Goal: Information Seeking & Learning: Compare options

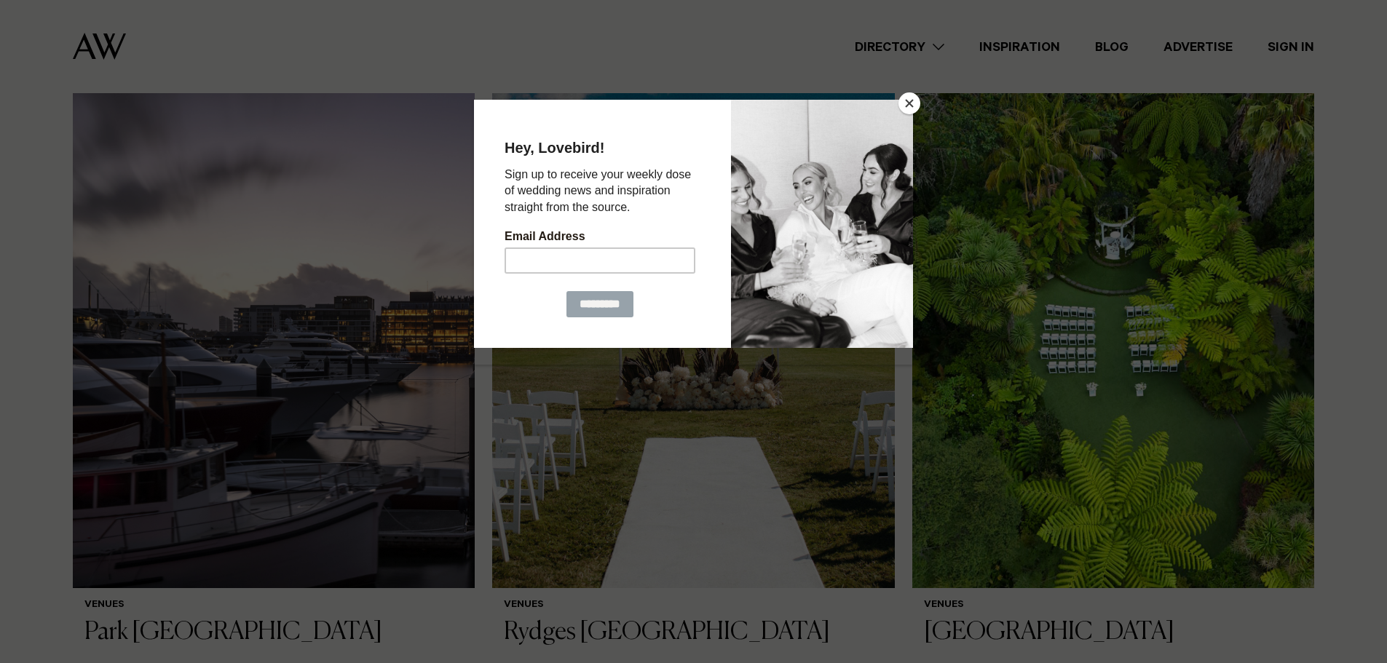
click at [911, 101] on button "Close" at bounding box center [909, 103] width 22 height 22
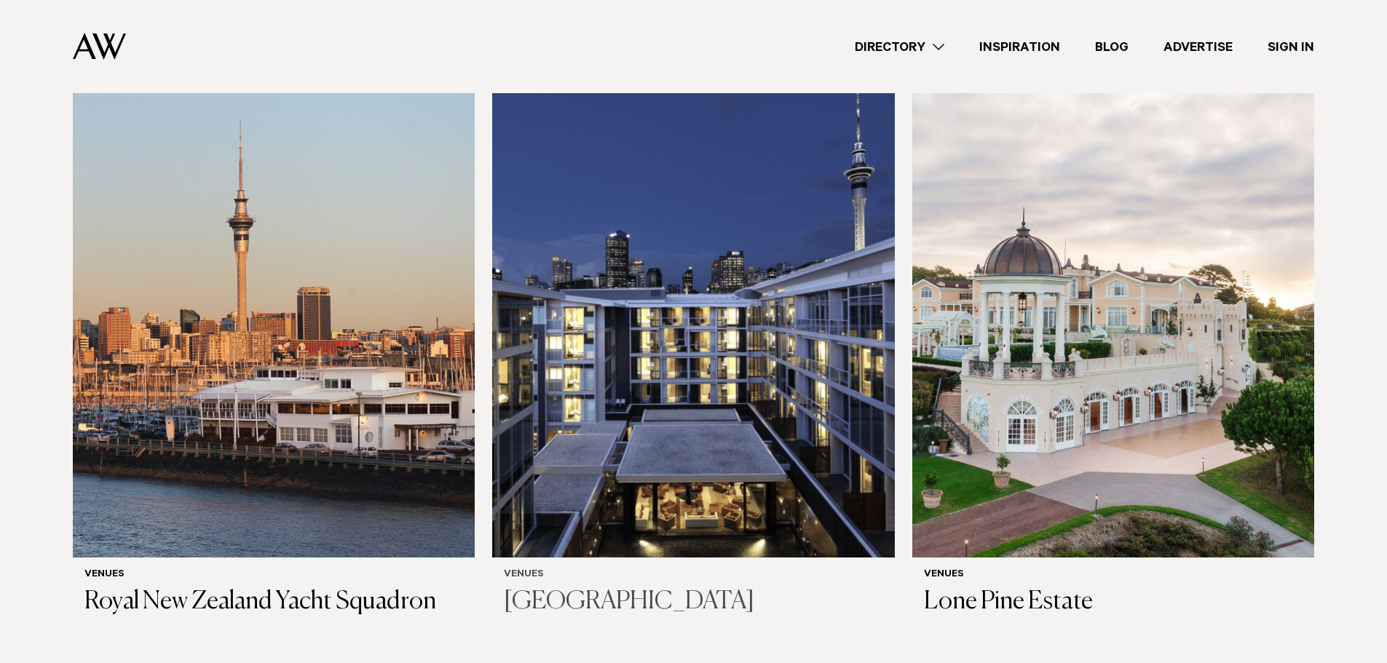
scroll to position [1820, 0]
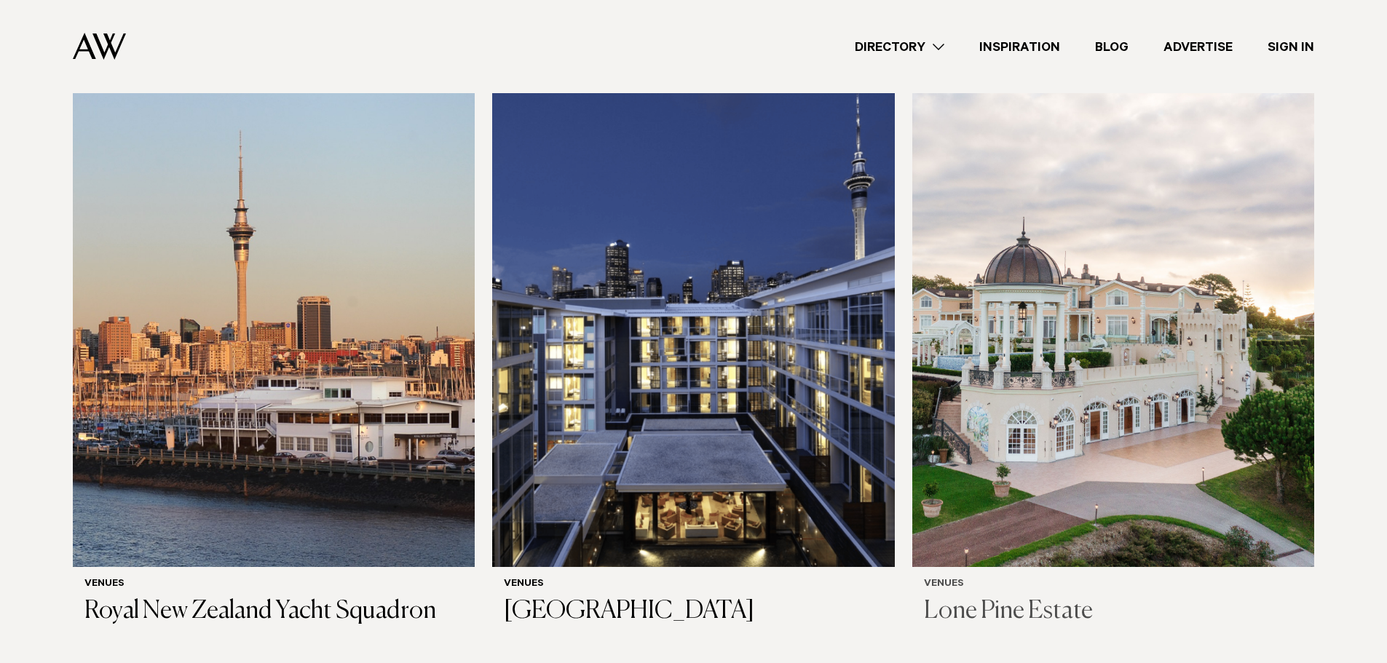
click at [1192, 344] on img at bounding box center [1113, 298] width 402 height 540
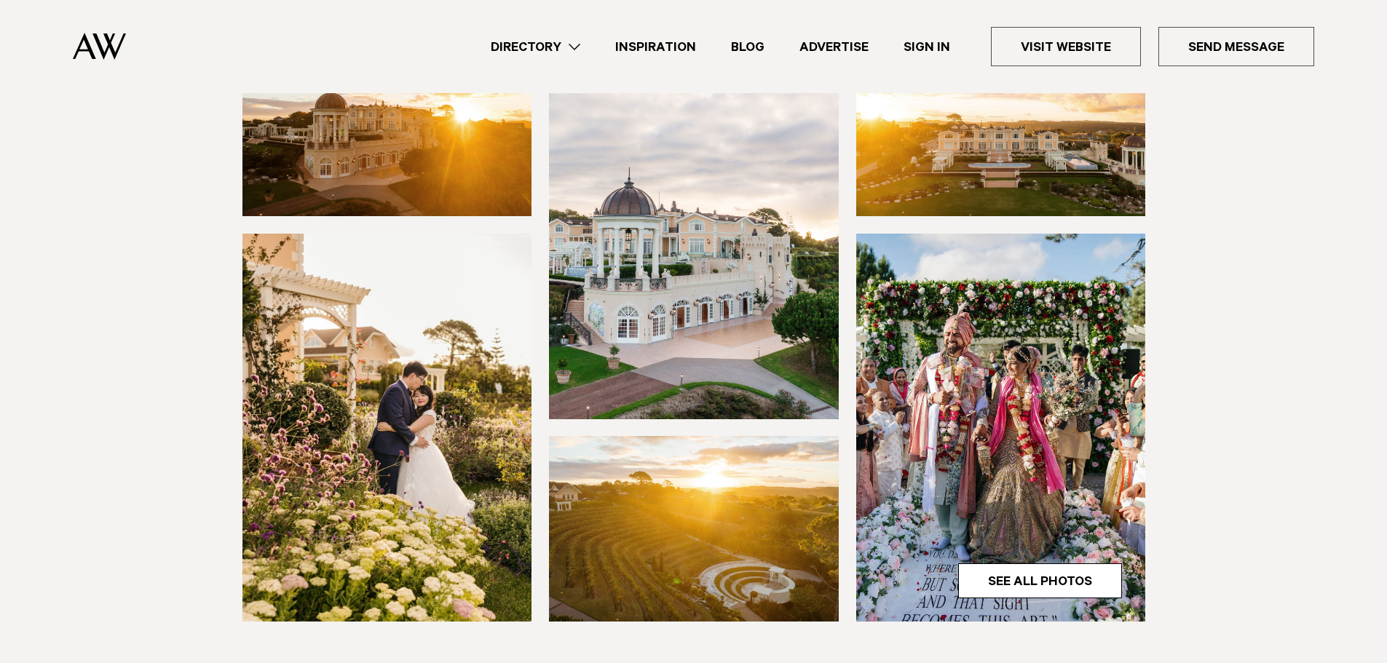
scroll to position [218, 0]
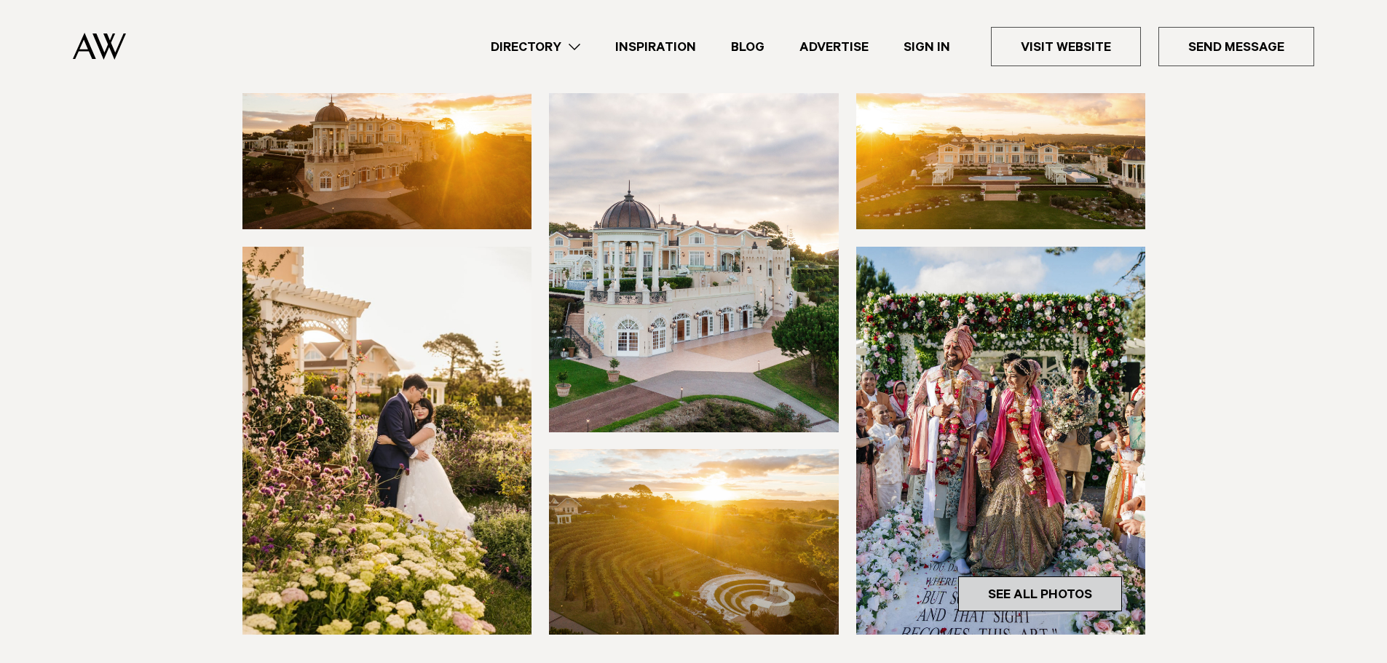
click at [1011, 588] on link "See All Photos" at bounding box center [1040, 594] width 164 height 35
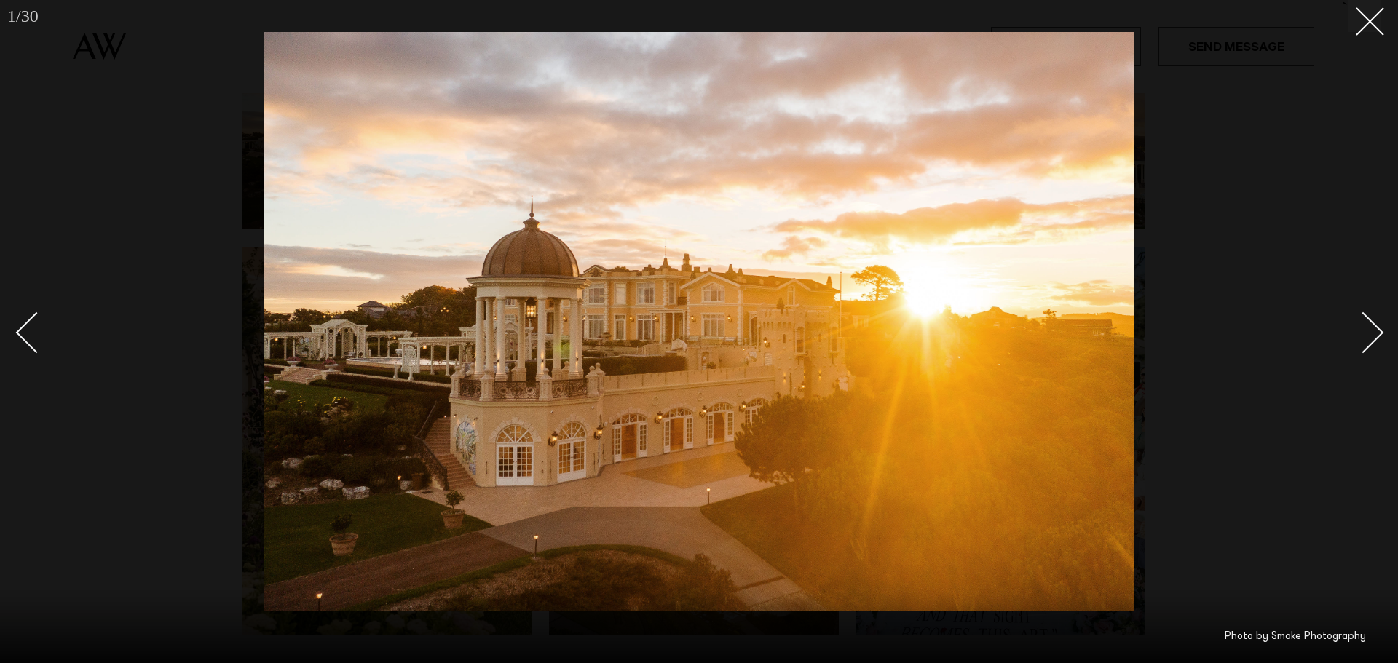
click at [1364, 310] on link at bounding box center [1354, 332] width 51 height 73
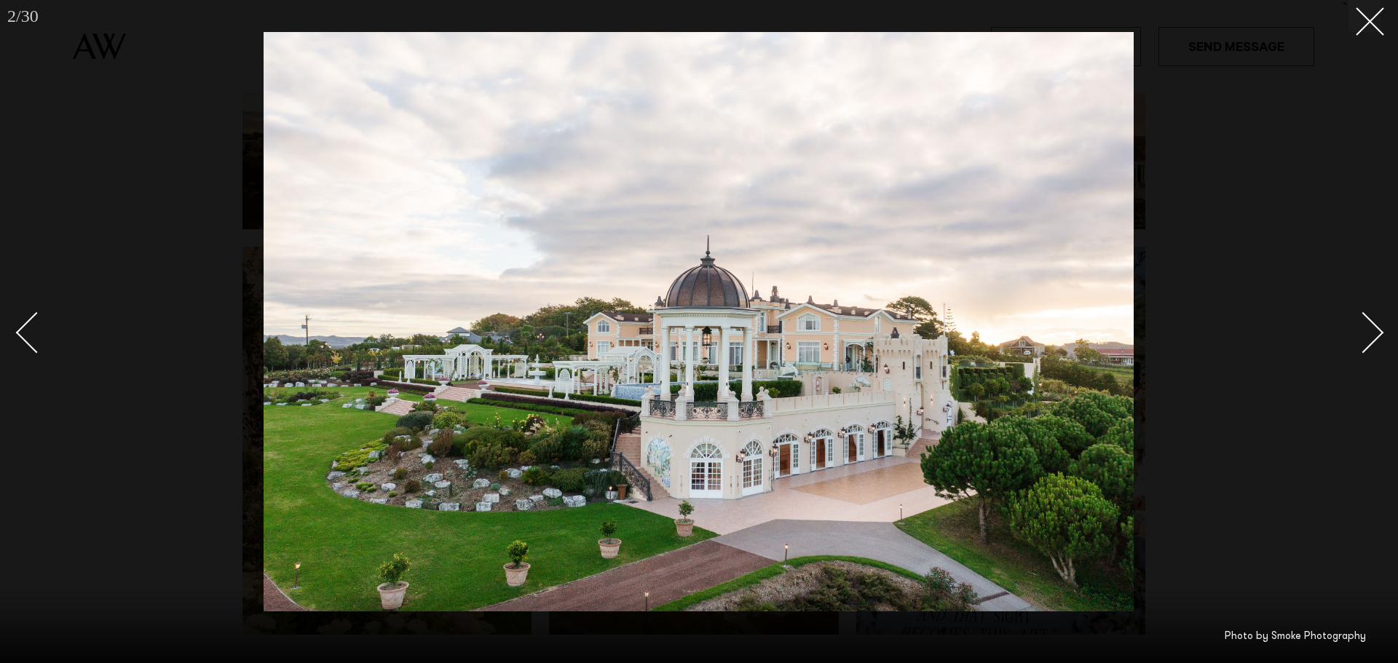
click at [1366, 311] on link at bounding box center [1354, 332] width 51 height 73
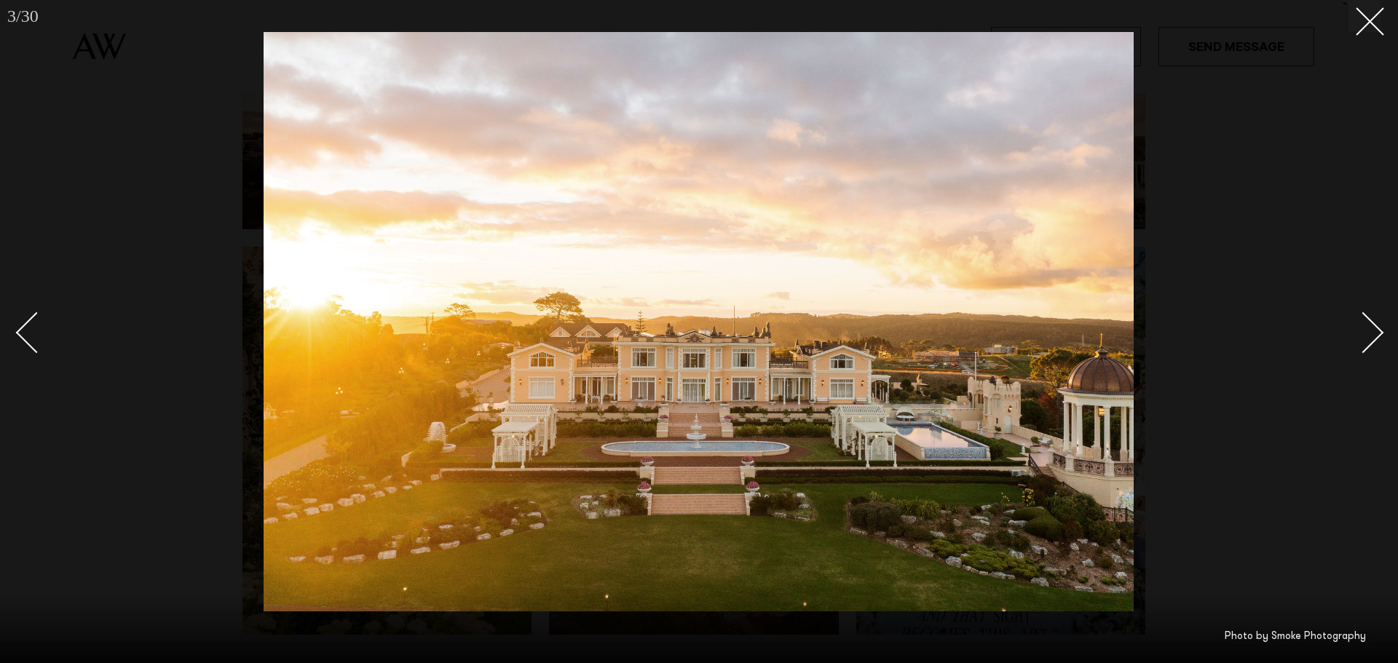
click at [1366, 311] on link at bounding box center [1354, 332] width 51 height 73
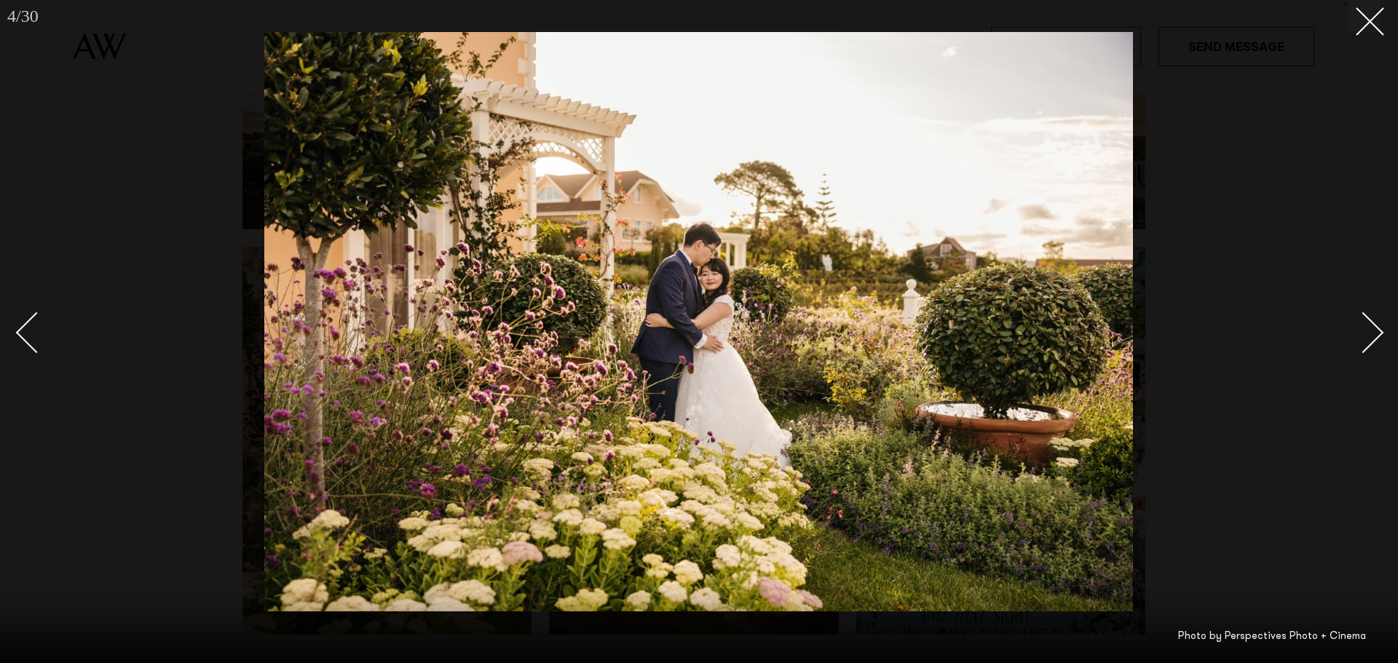
click at [1366, 311] on link at bounding box center [1354, 332] width 51 height 73
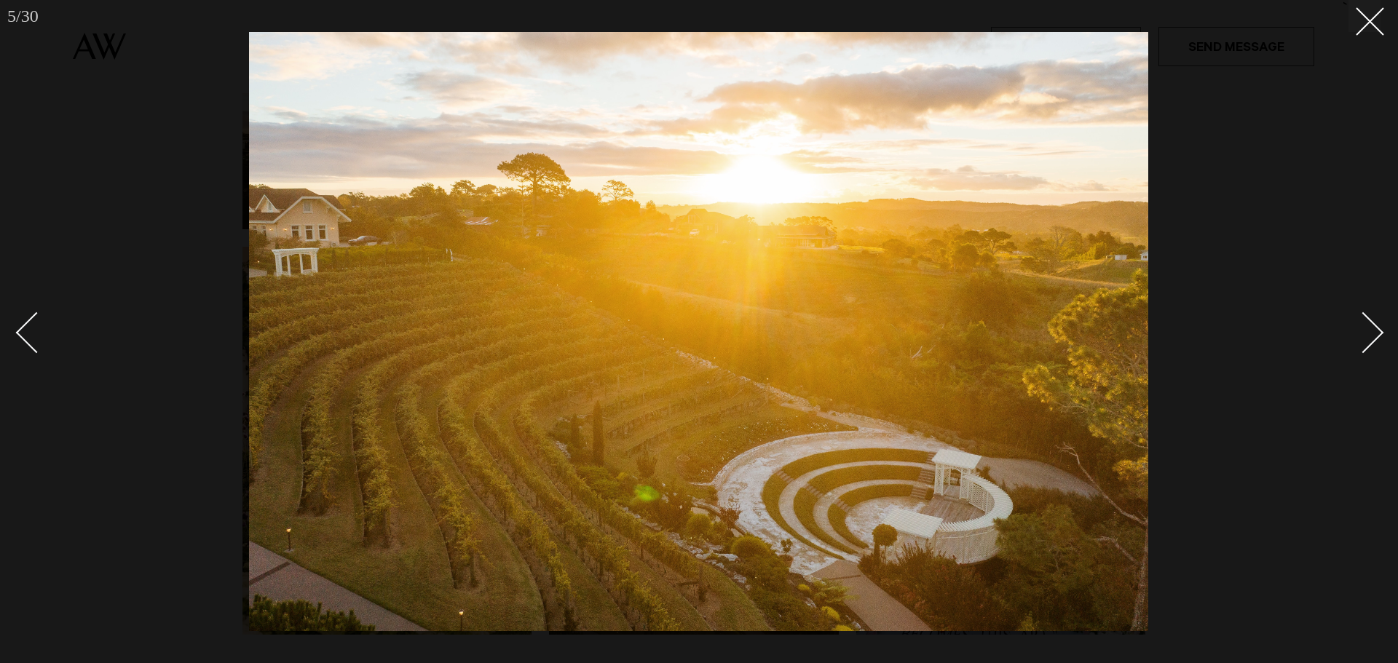
click at [1366, 311] on link at bounding box center [1354, 332] width 51 height 73
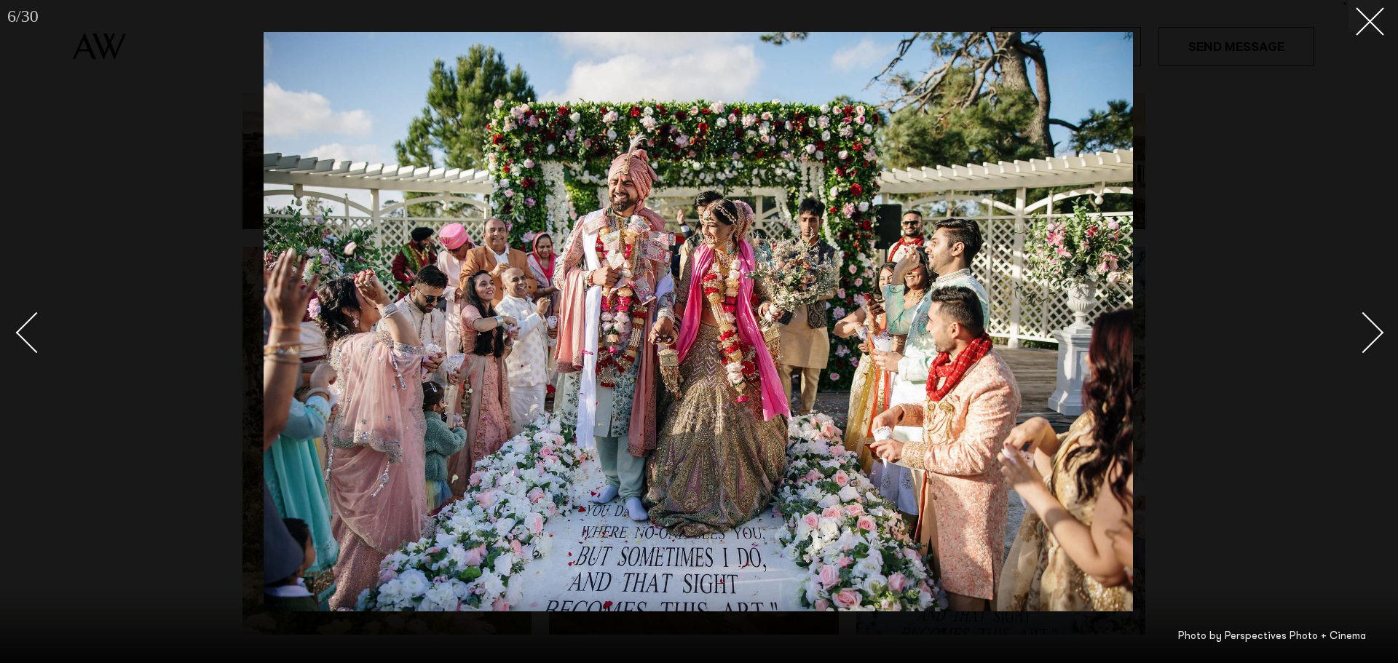
click at [1366, 311] on link at bounding box center [1354, 332] width 51 height 73
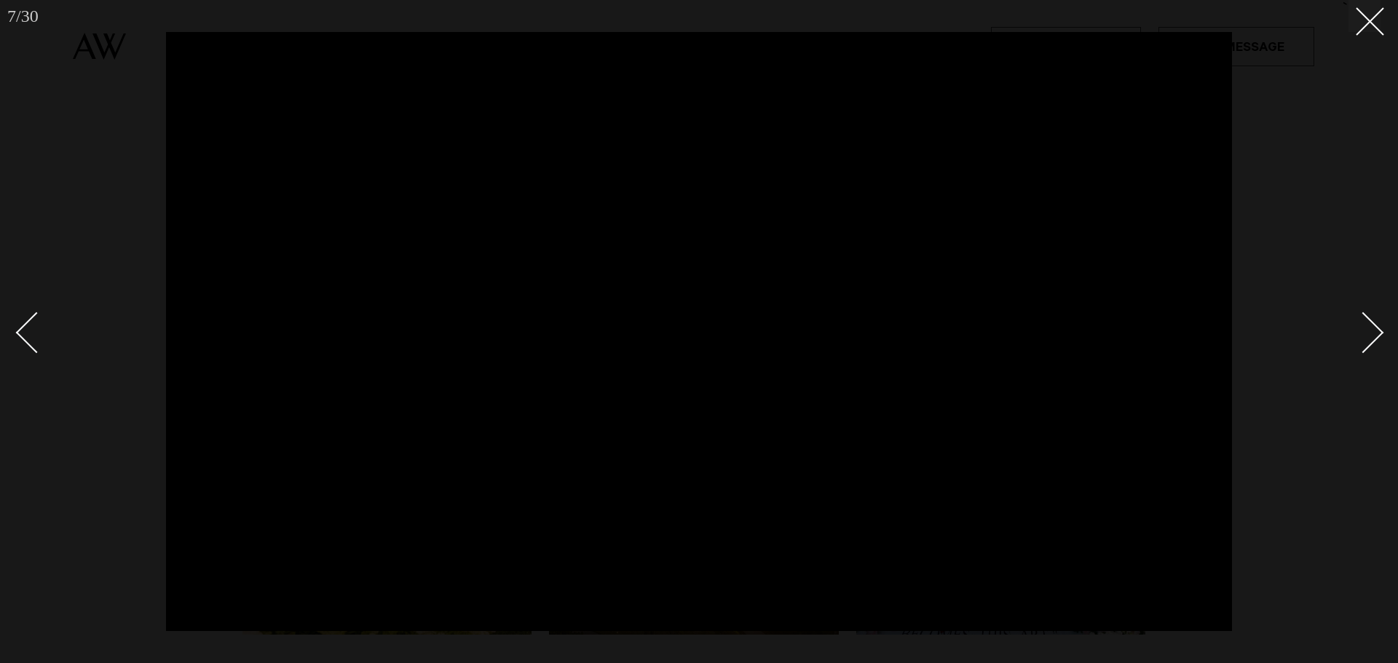
click at [1366, 311] on link at bounding box center [1354, 332] width 51 height 73
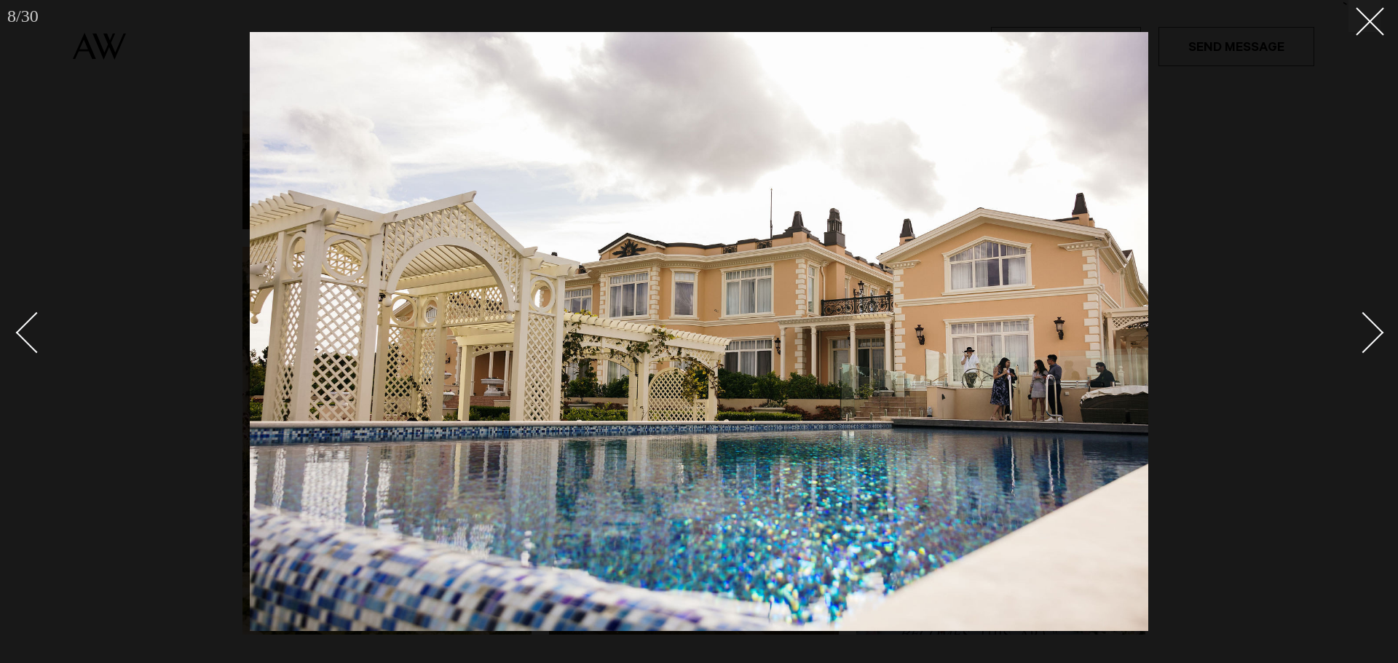
click at [1366, 311] on link at bounding box center [1354, 332] width 51 height 73
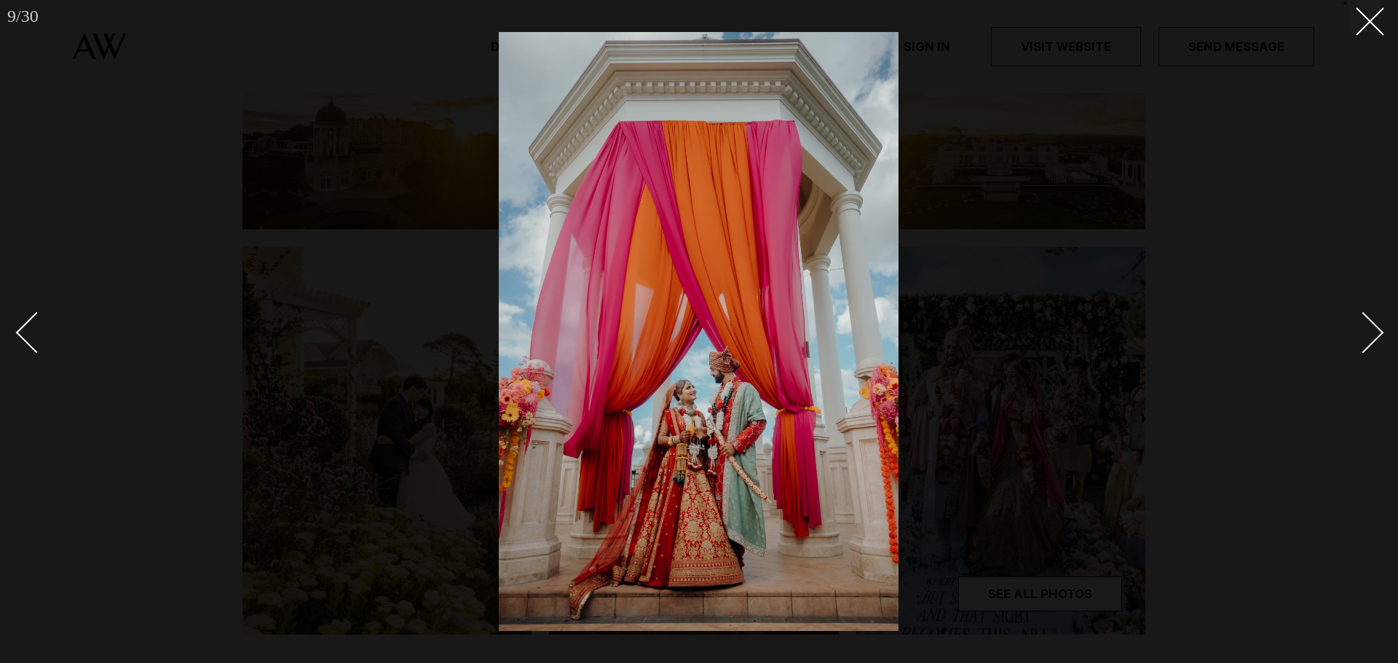
click at [1366, 311] on link at bounding box center [1354, 332] width 51 height 73
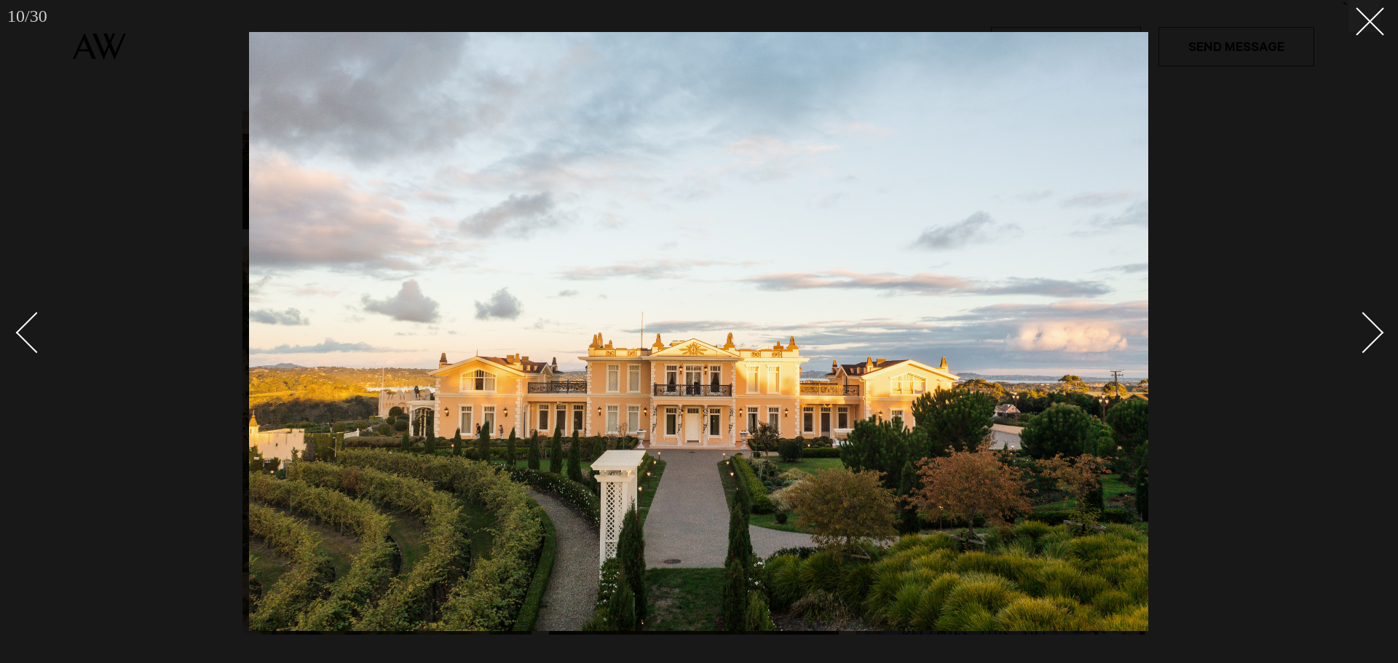
click at [1366, 311] on link at bounding box center [1354, 332] width 51 height 73
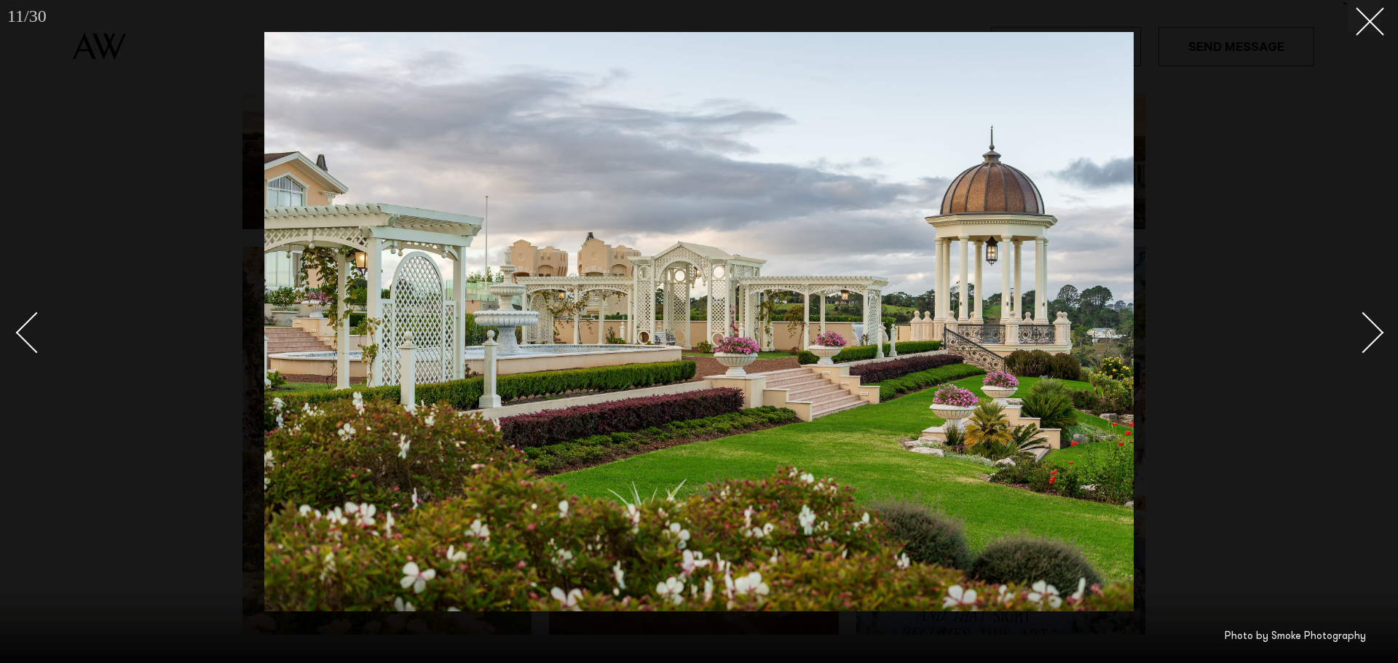
click at [1366, 311] on link at bounding box center [1354, 332] width 51 height 73
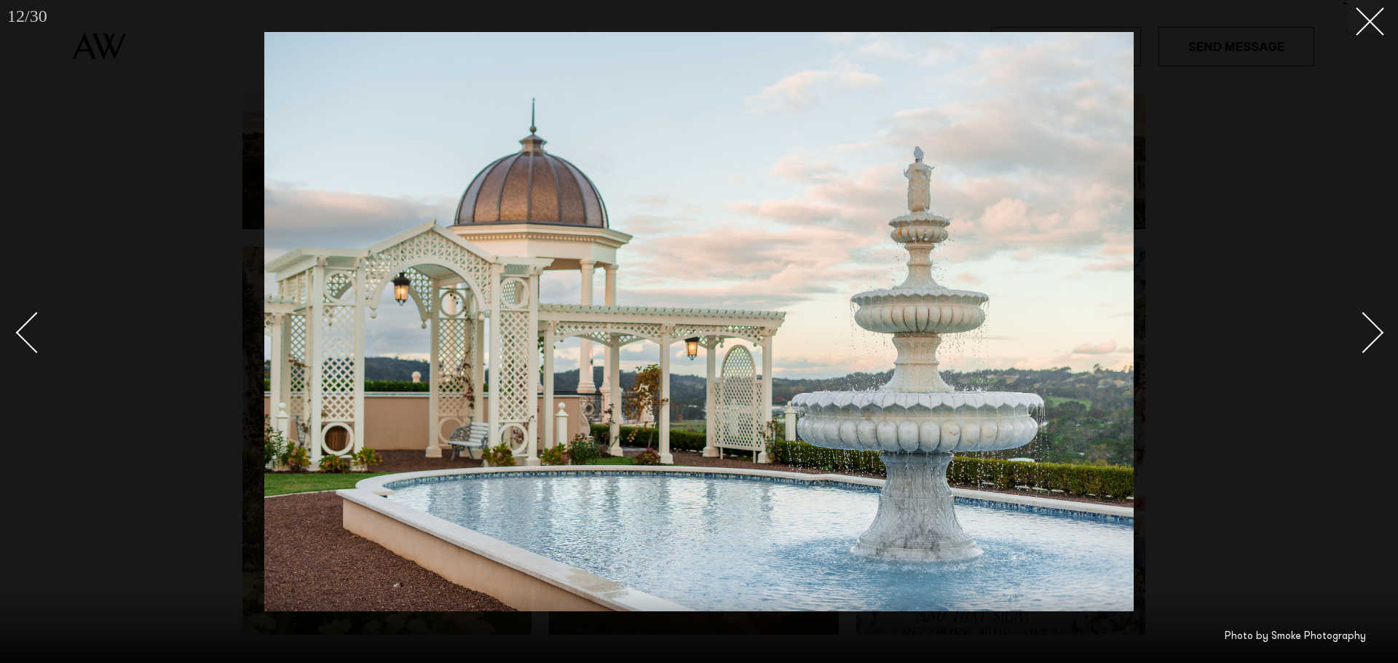
click at [1366, 311] on link at bounding box center [1354, 332] width 51 height 73
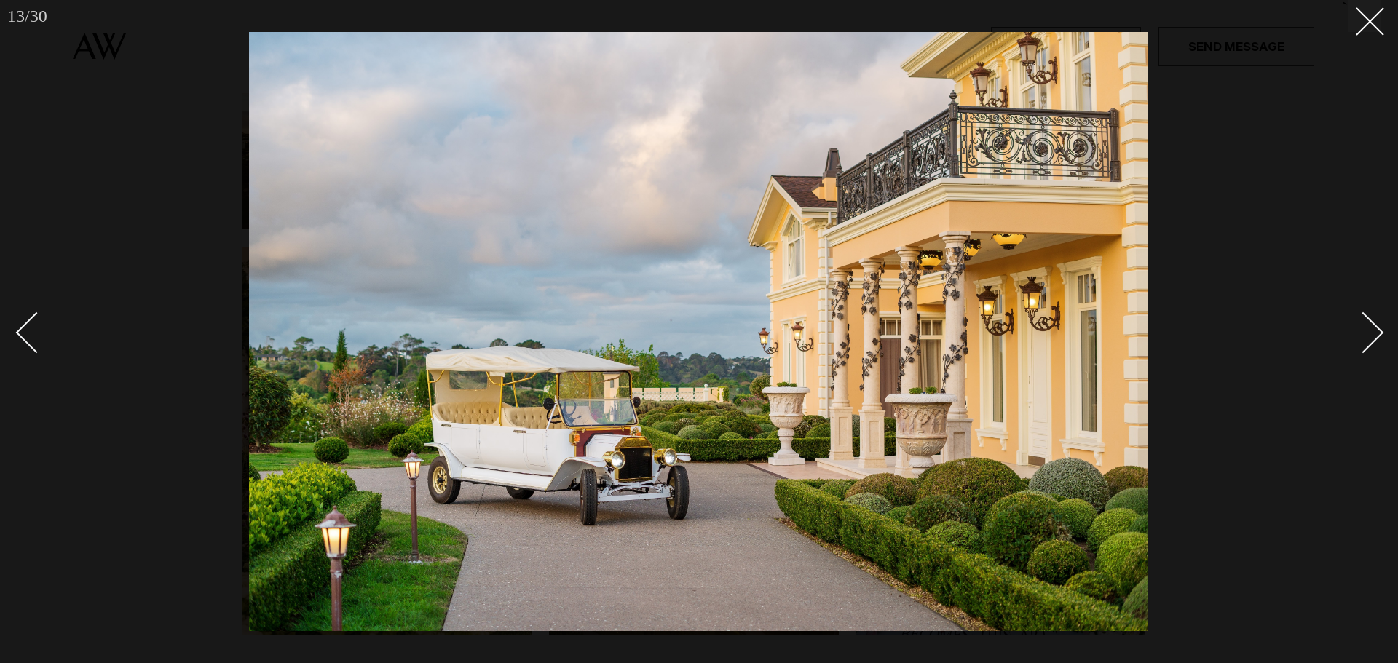
click at [1366, 311] on link at bounding box center [1354, 332] width 51 height 73
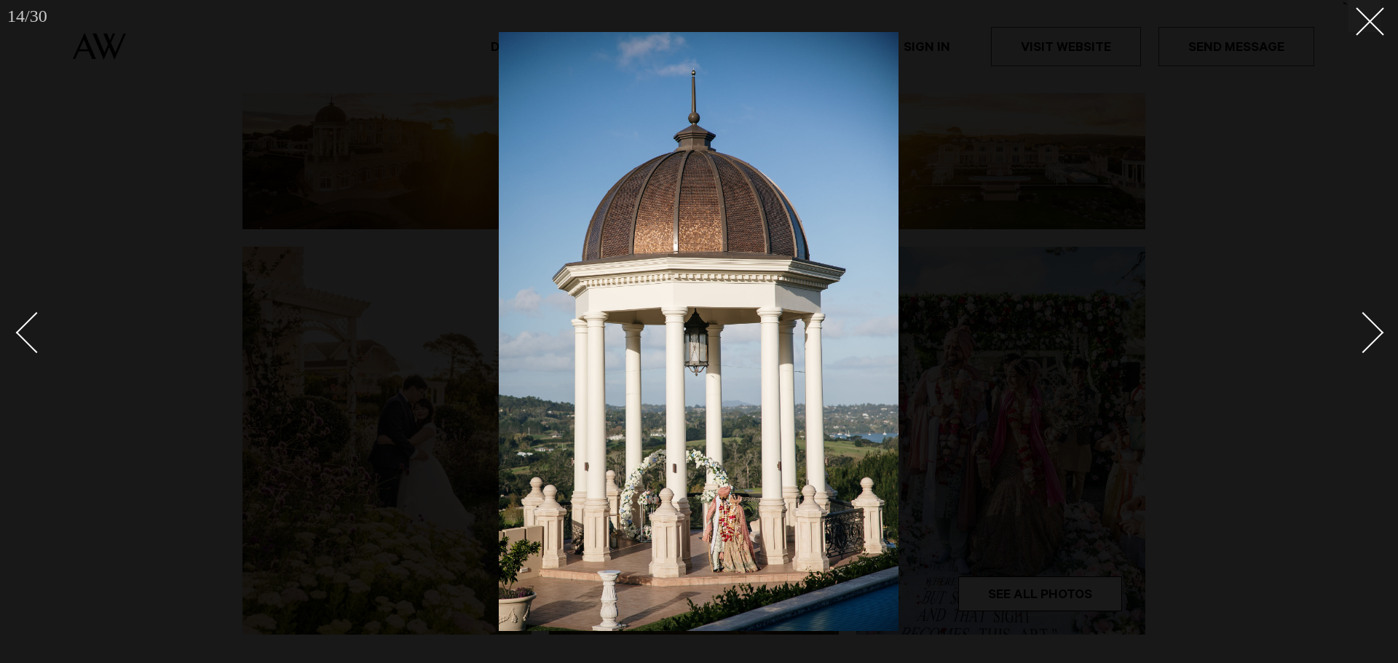
click at [1366, 311] on link at bounding box center [1354, 332] width 51 height 73
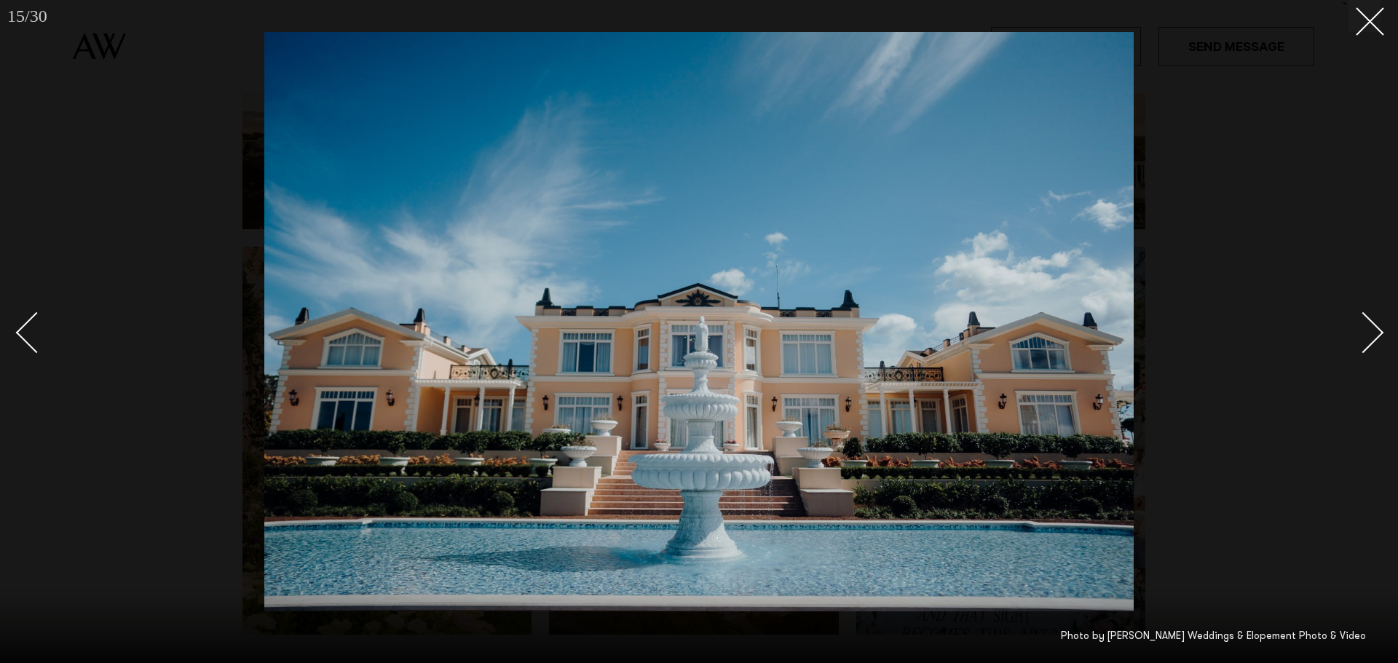
click at [1366, 311] on link at bounding box center [1354, 332] width 51 height 73
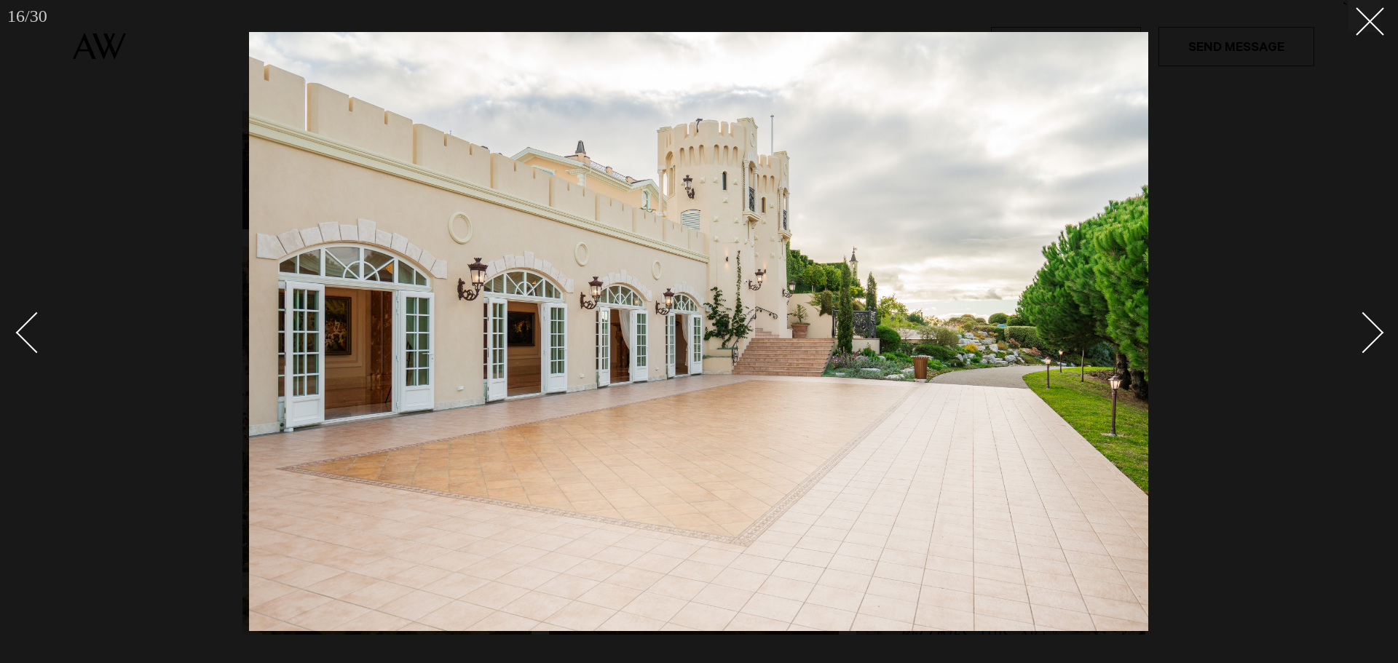
click at [1366, 311] on link at bounding box center [1354, 332] width 51 height 73
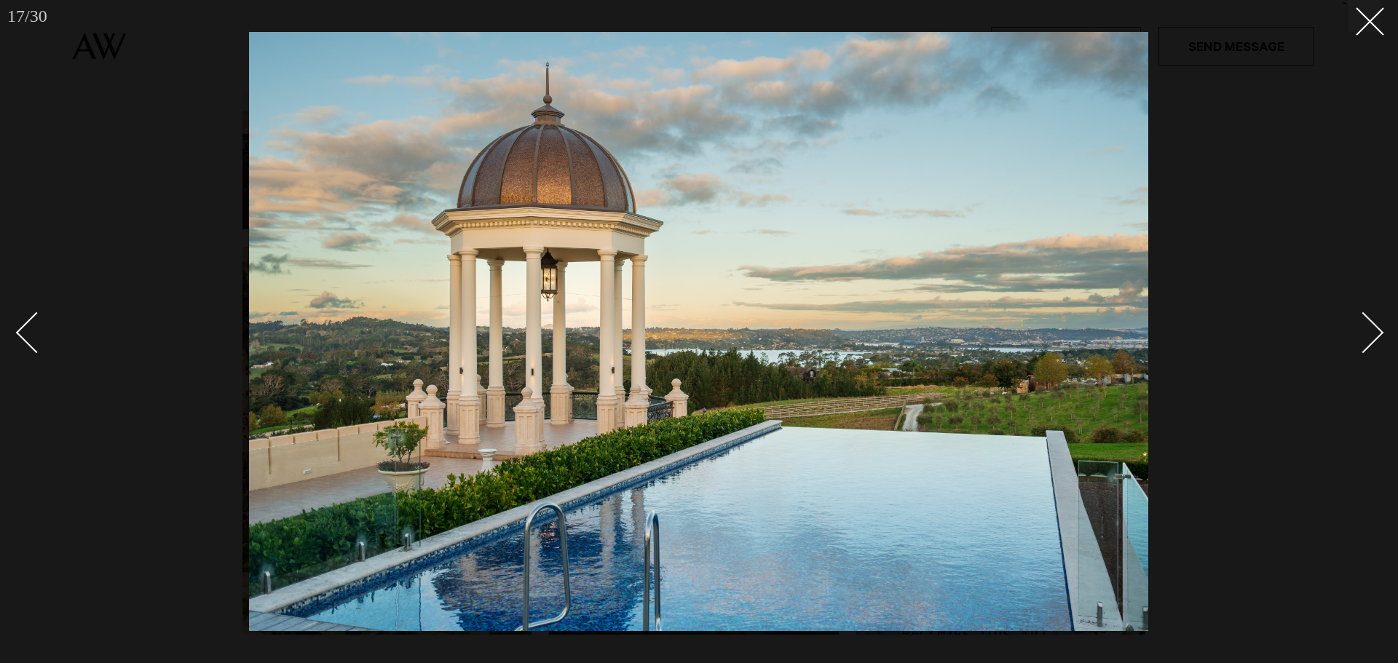
click at [1366, 311] on link at bounding box center [1354, 332] width 51 height 73
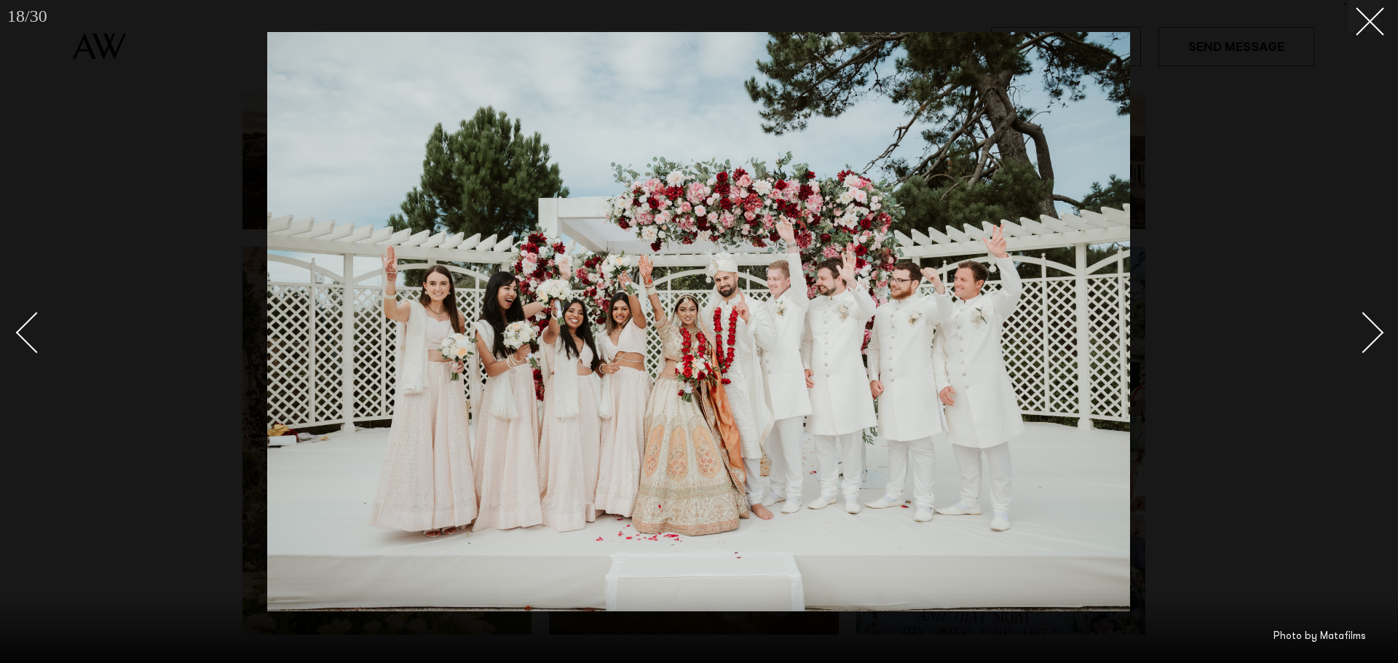
click at [1366, 311] on link at bounding box center [1354, 332] width 51 height 73
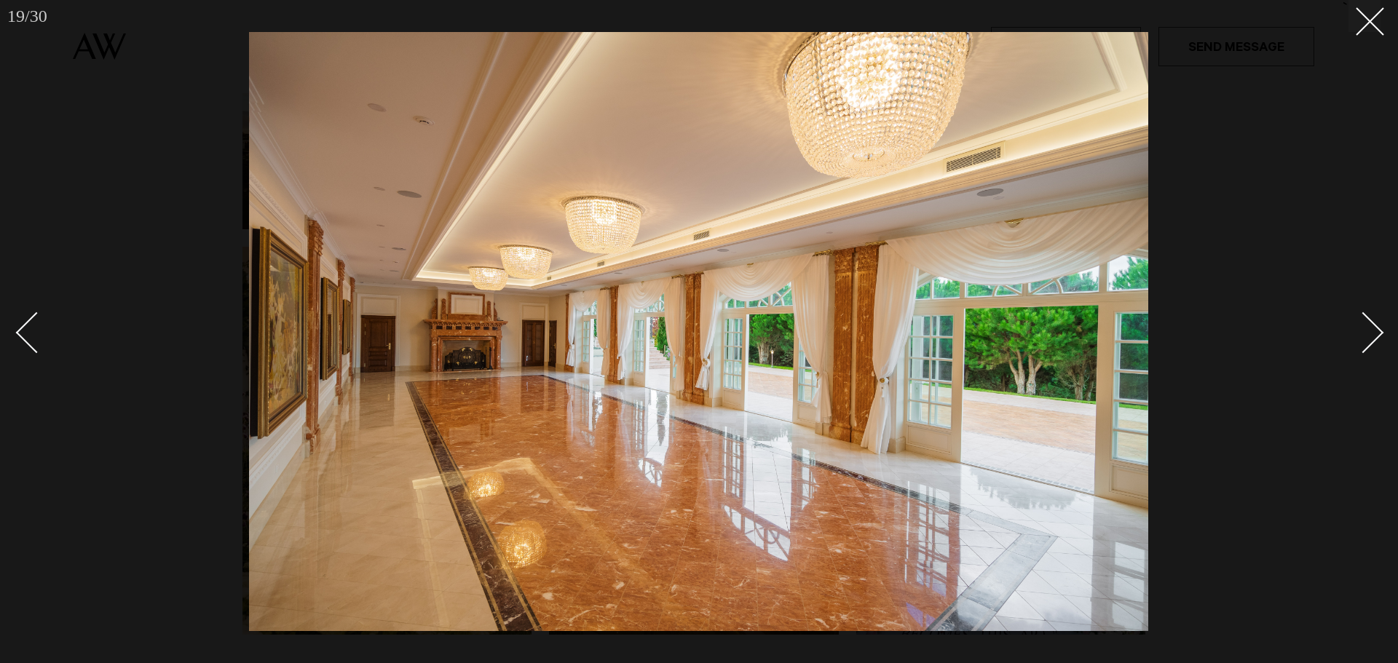
click at [1366, 311] on link at bounding box center [1354, 332] width 51 height 73
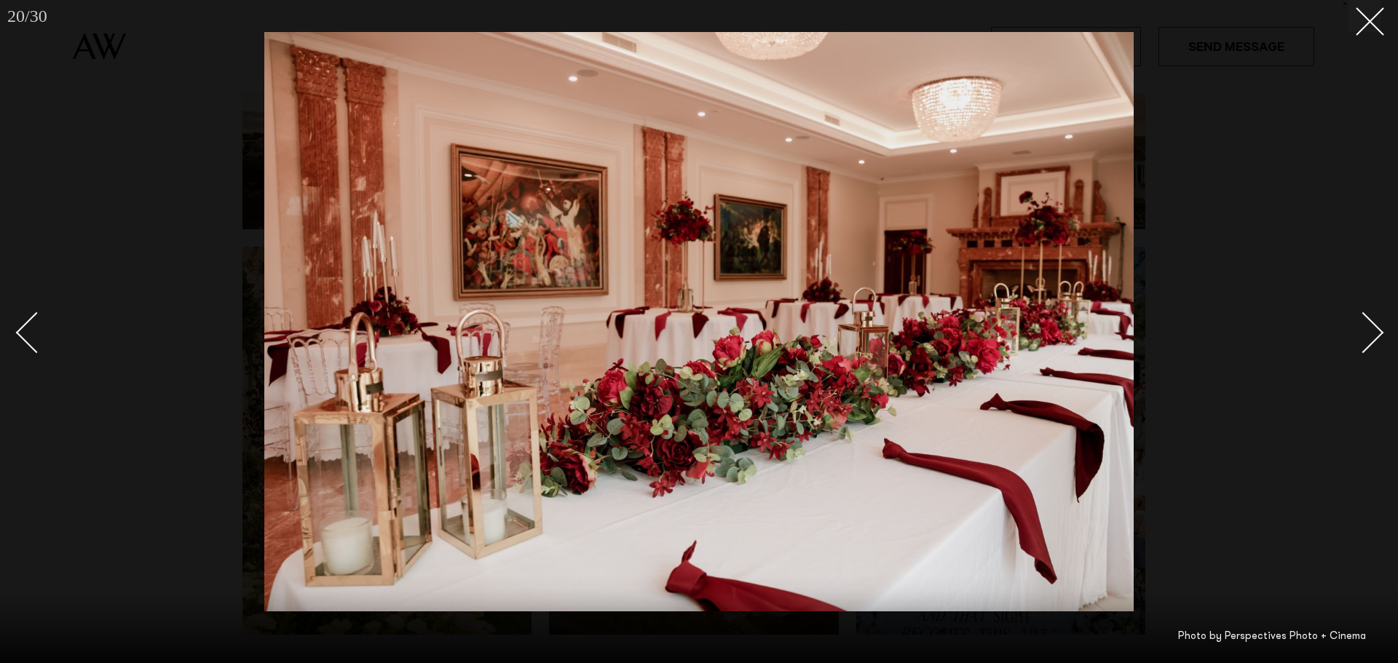
click at [1366, 311] on link at bounding box center [1354, 332] width 51 height 73
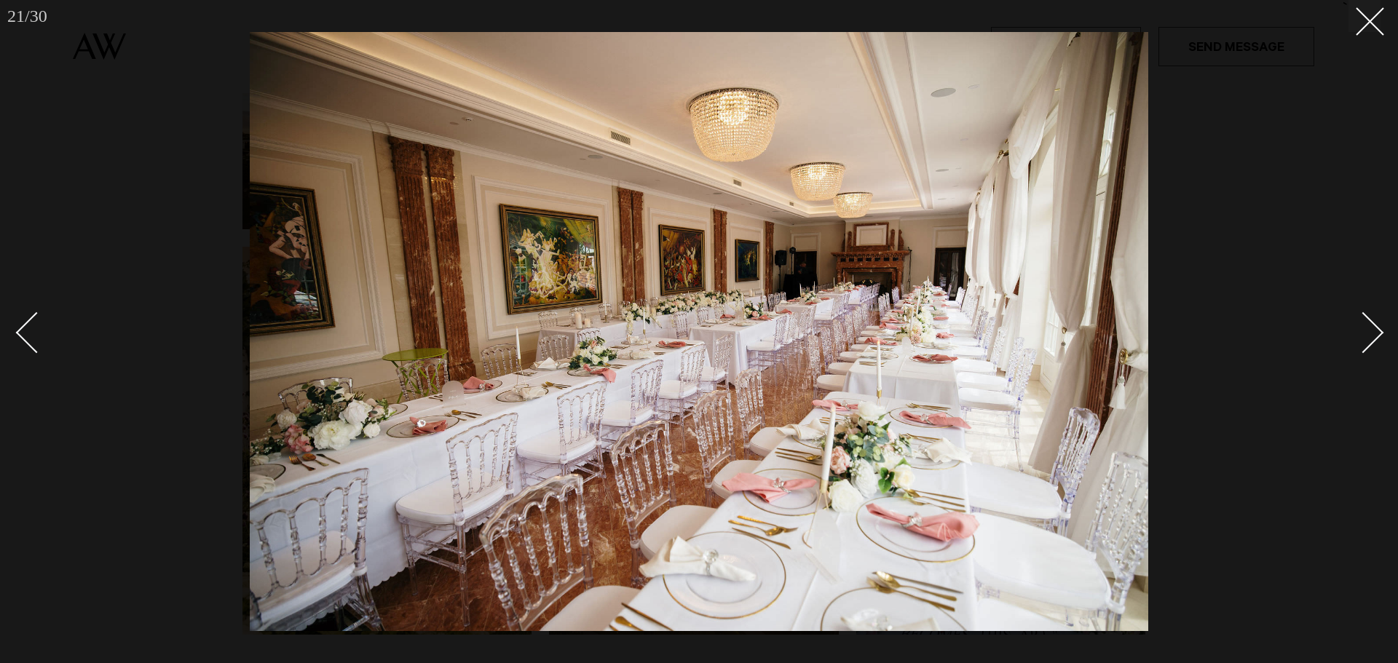
click at [1366, 311] on link at bounding box center [1354, 332] width 51 height 73
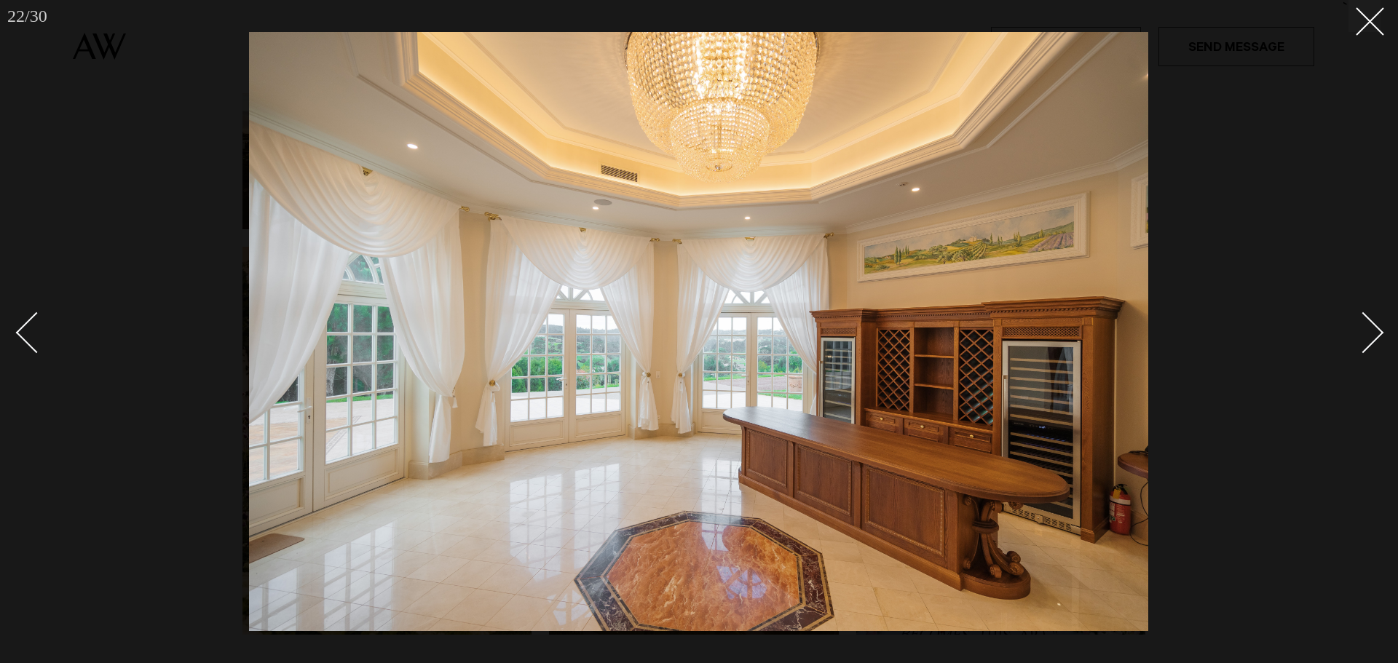
click at [1366, 311] on link at bounding box center [1354, 332] width 51 height 73
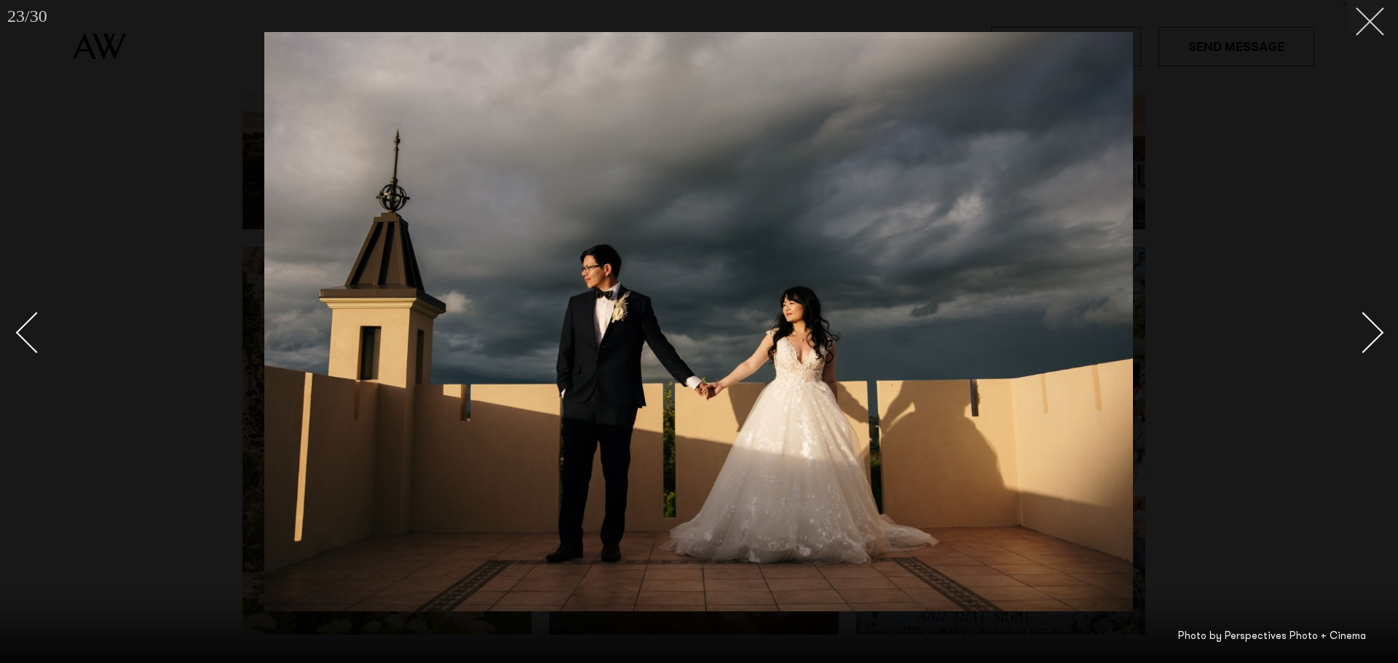
click at [1375, 28] on button at bounding box center [1364, 16] width 32 height 32
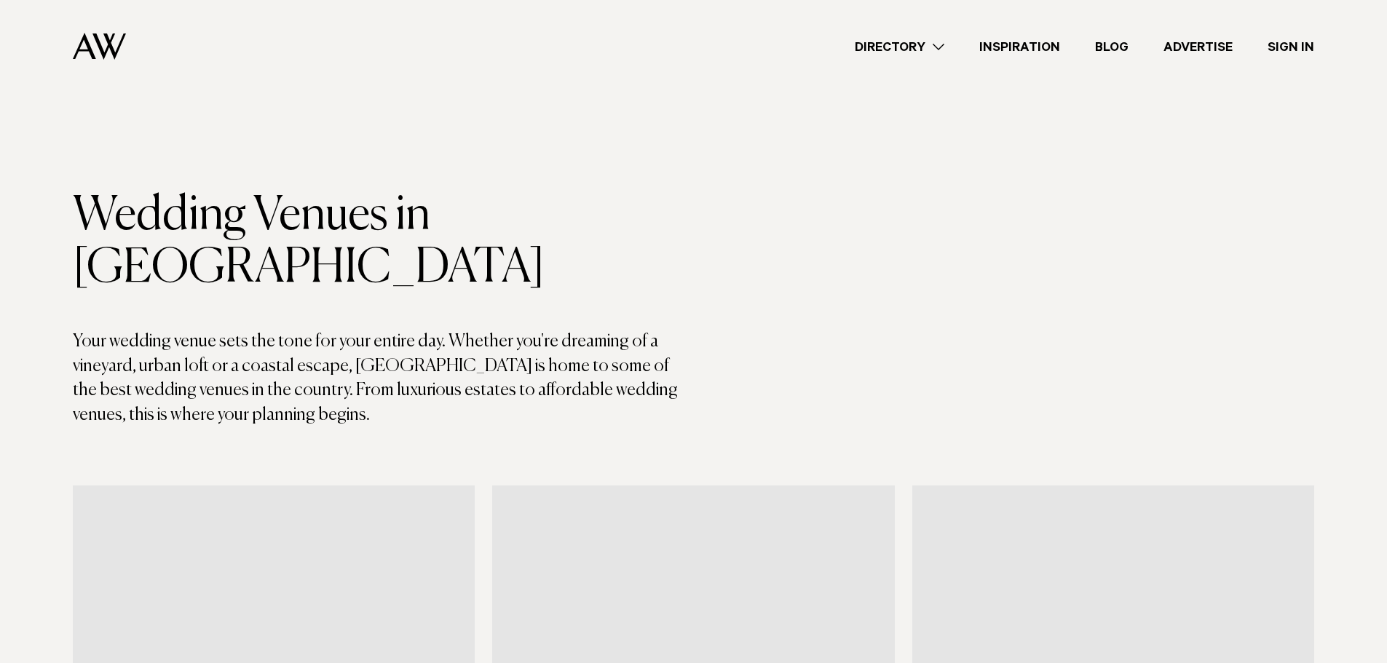
scroll to position [1616, 0]
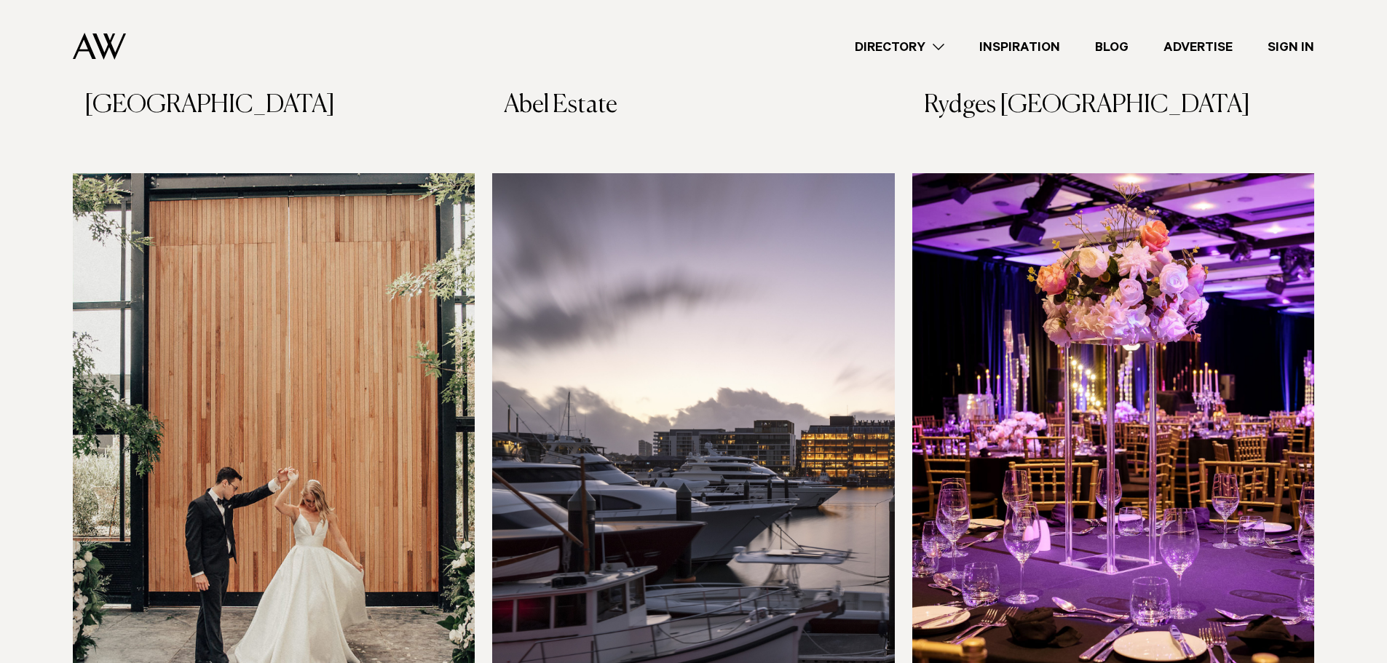
click at [224, 248] on img at bounding box center [274, 443] width 402 height 540
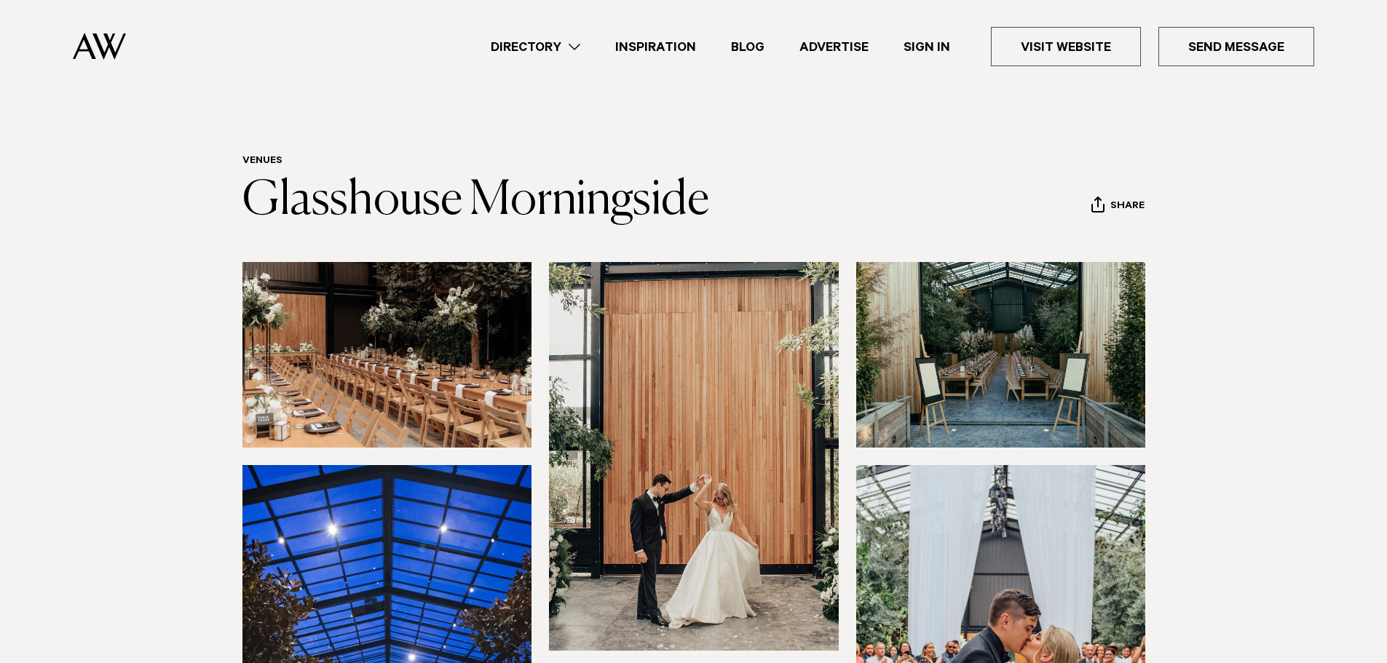
scroll to position [364, 0]
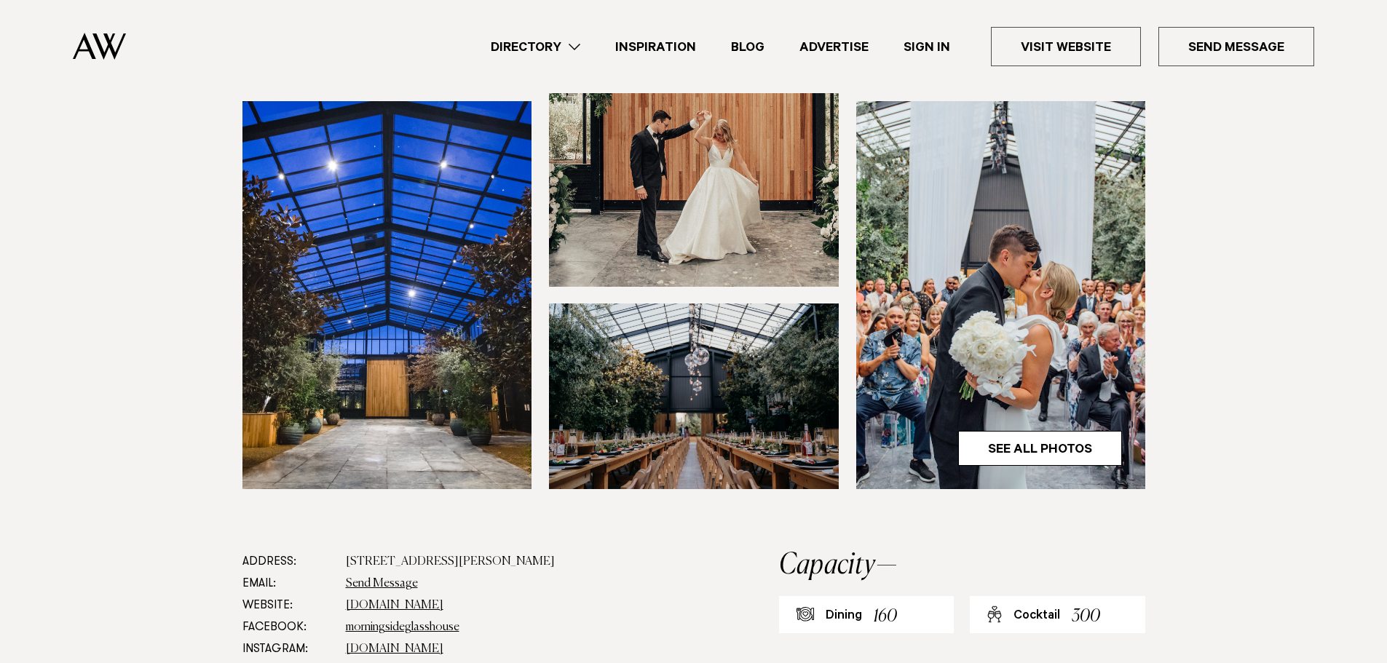
click at [1078, 445] on link "See All Photos" at bounding box center [1040, 448] width 164 height 35
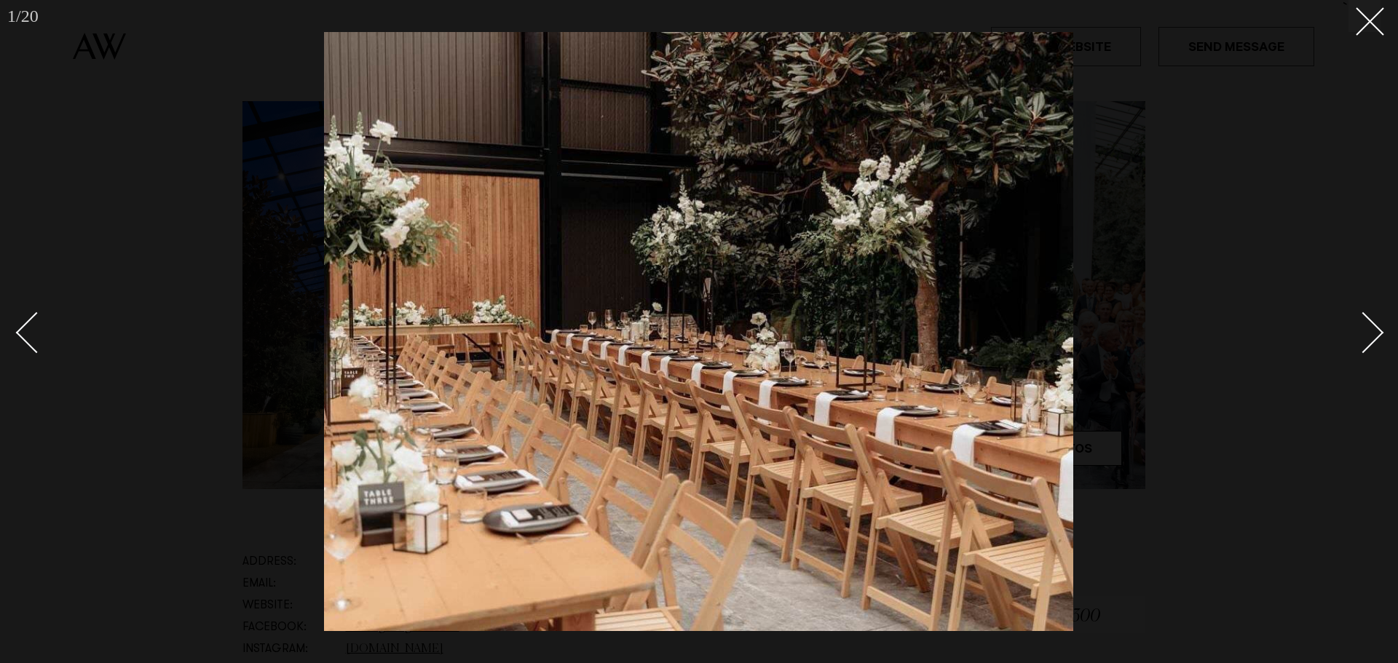
click at [1366, 329] on div "Next slide" at bounding box center [1364, 333] width 42 height 42
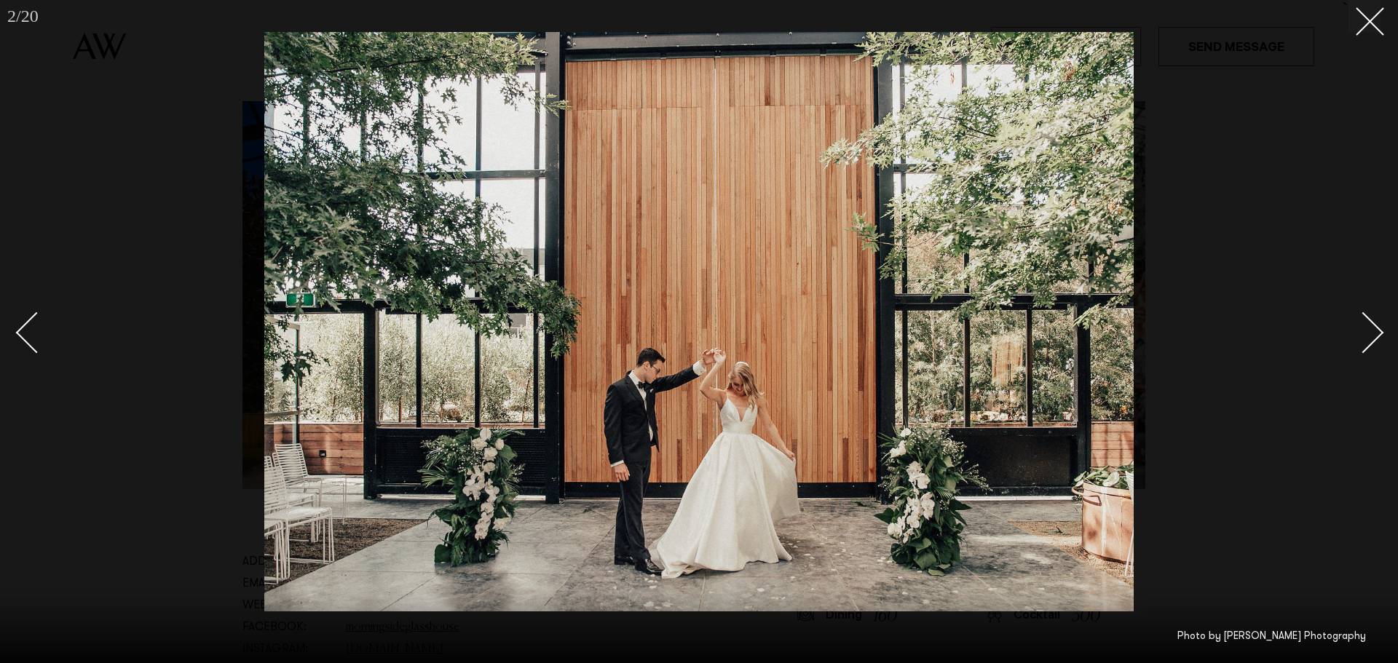
click at [1366, 329] on div "Next slide" at bounding box center [1364, 333] width 42 height 42
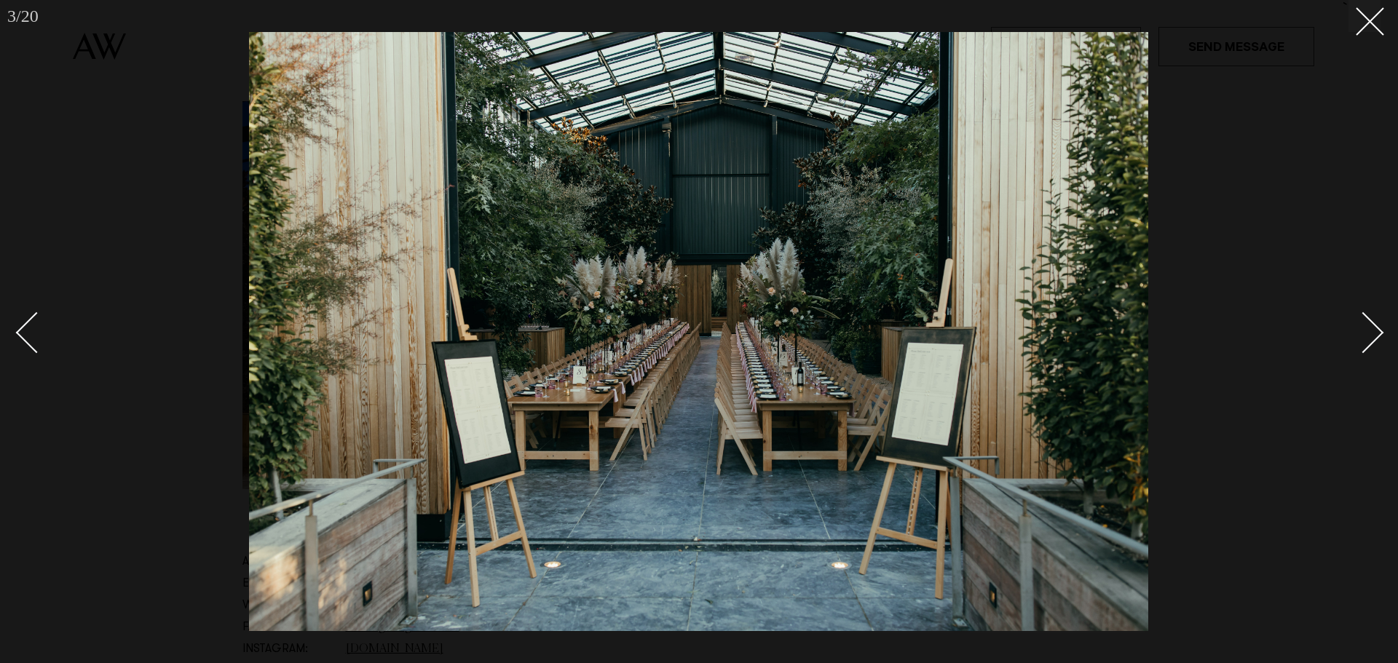
click at [1366, 329] on div "Next slide" at bounding box center [1364, 333] width 42 height 42
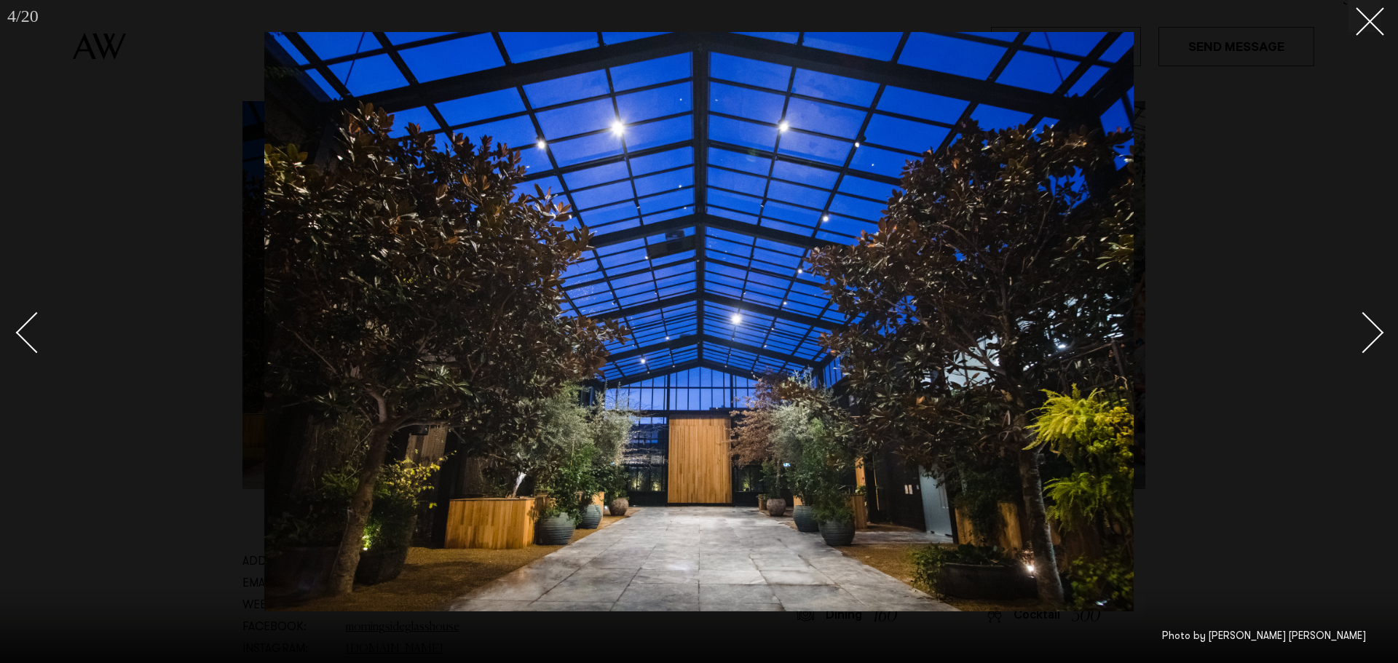
click at [1366, 329] on div "Next slide" at bounding box center [1364, 333] width 42 height 42
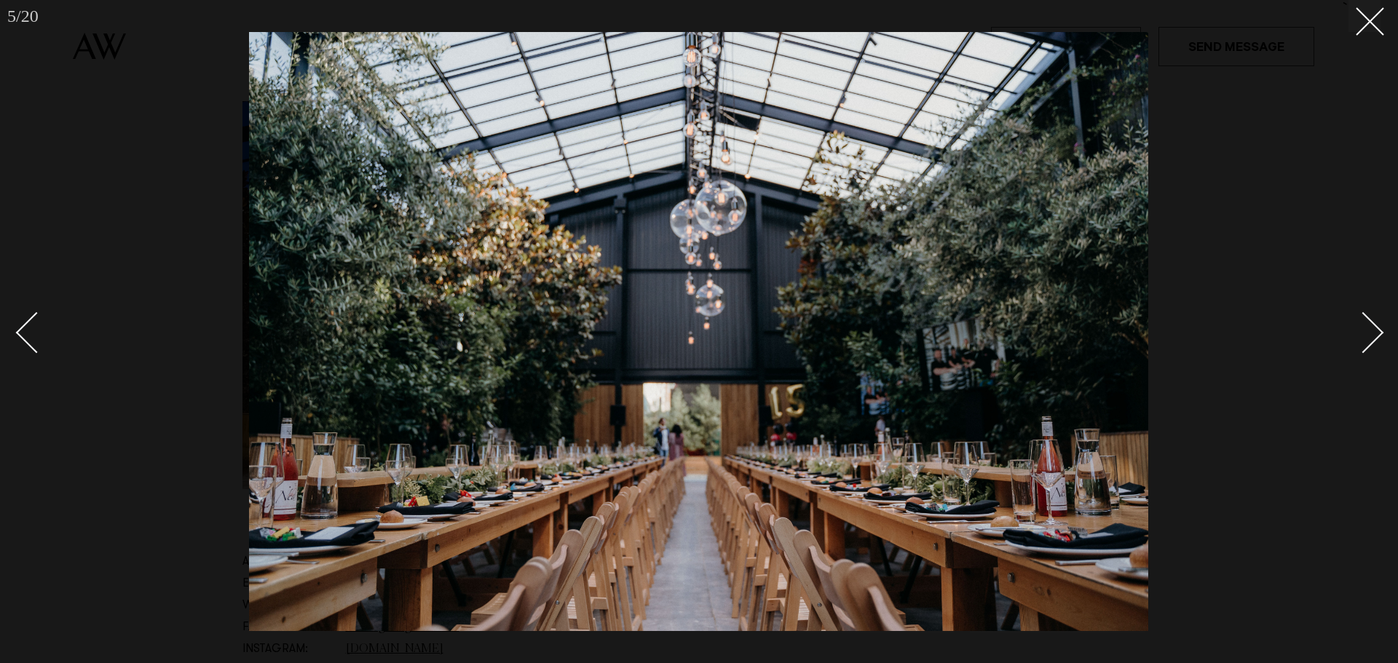
click at [1366, 329] on div "Next slide" at bounding box center [1364, 333] width 42 height 42
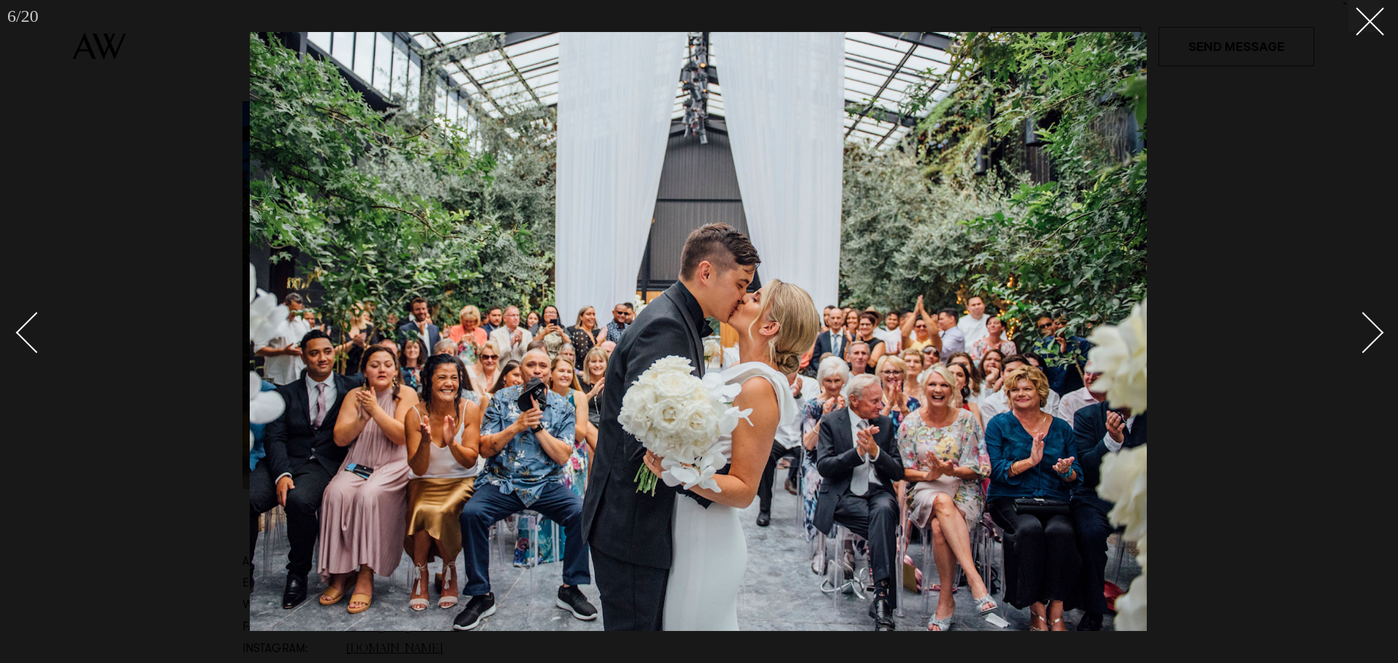
click at [1366, 329] on div "Next slide" at bounding box center [1364, 333] width 42 height 42
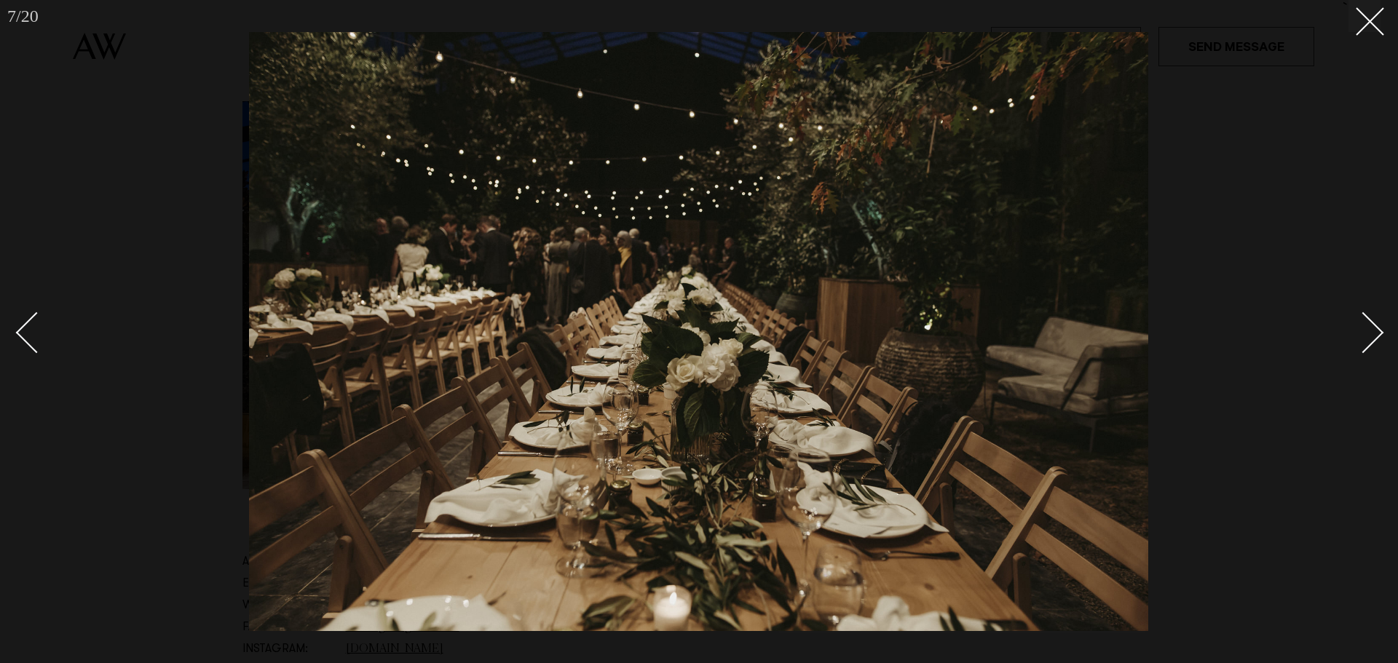
click at [1366, 329] on div "Next slide" at bounding box center [1364, 333] width 42 height 42
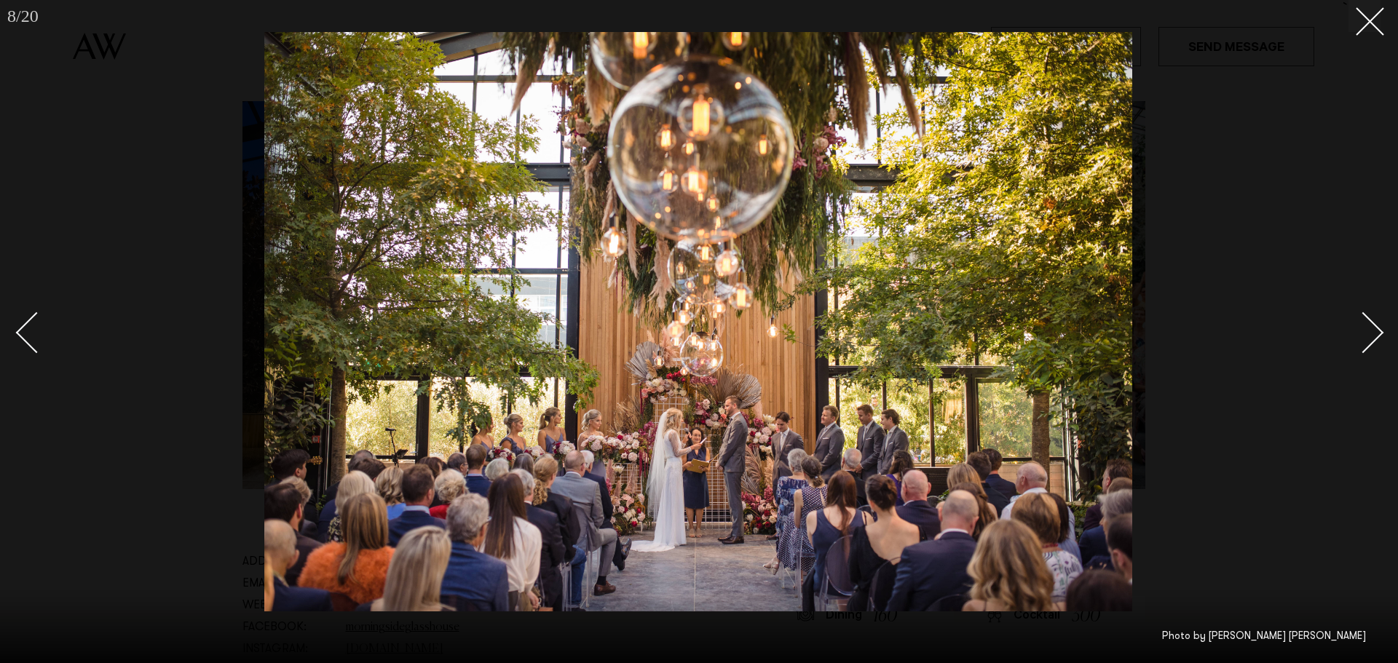
click at [1366, 329] on div "Next slide" at bounding box center [1364, 333] width 42 height 42
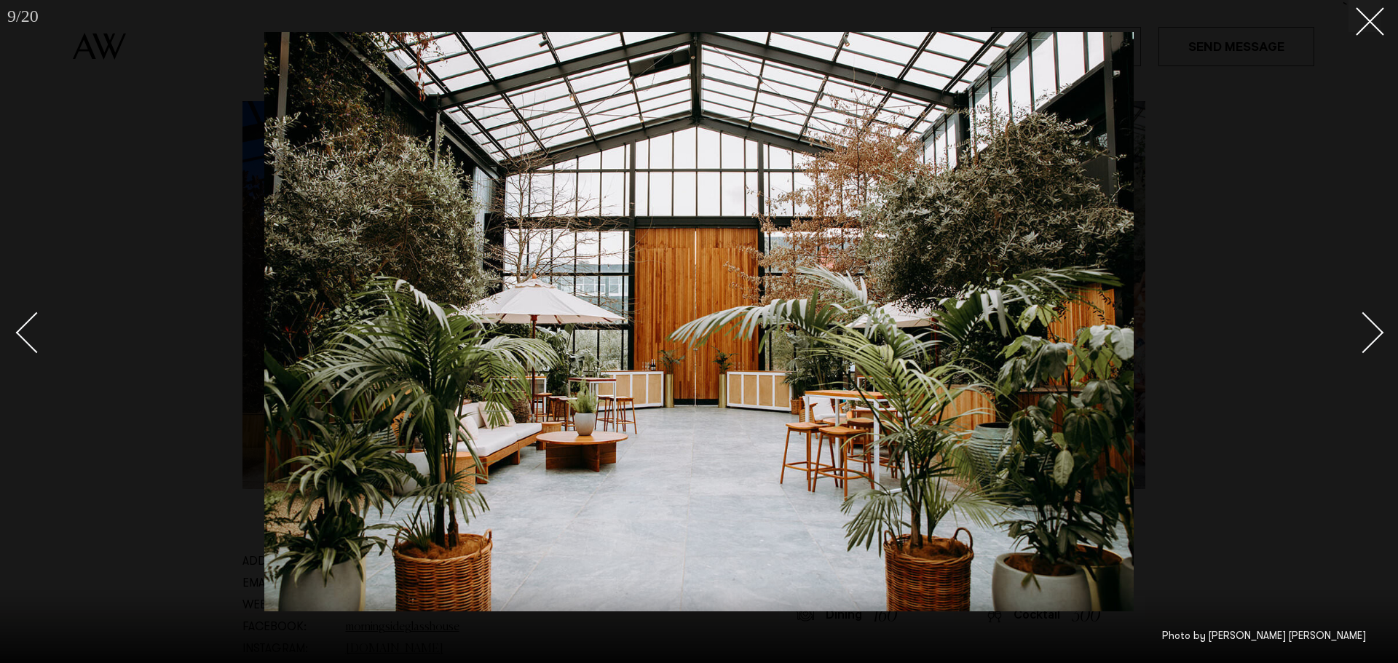
click at [1366, 329] on div "Next slide" at bounding box center [1364, 333] width 42 height 42
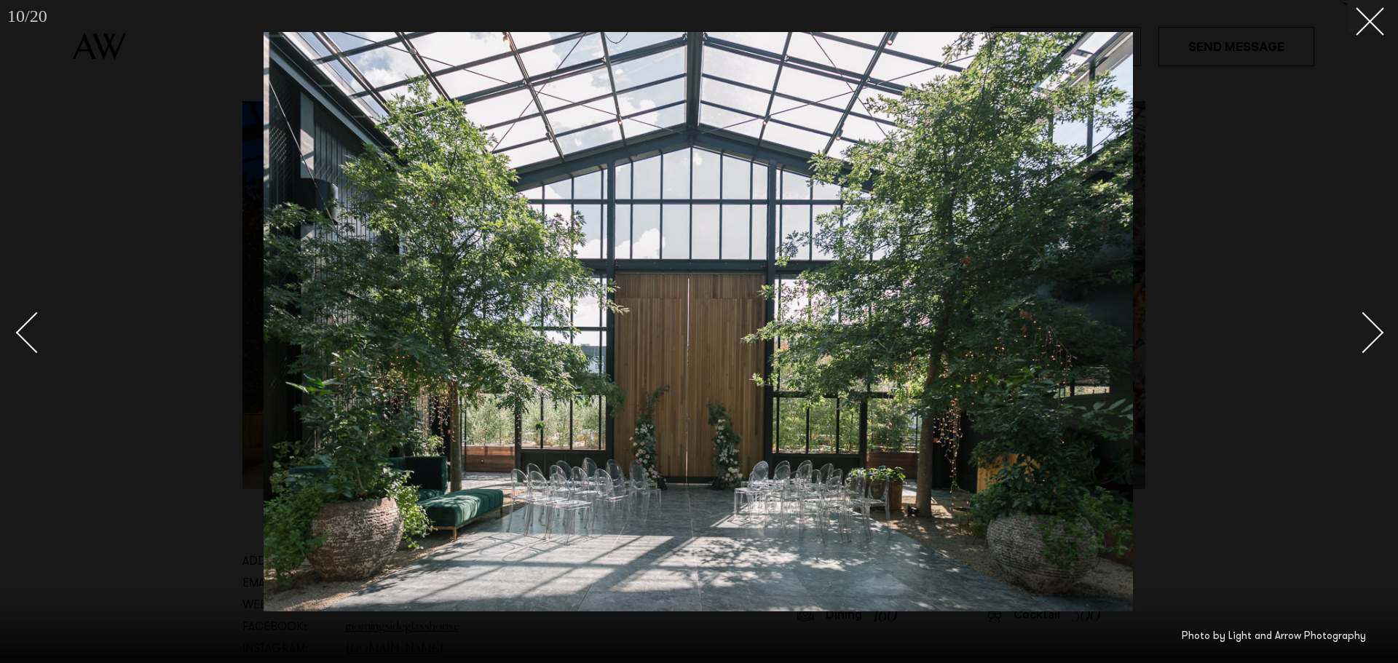
click at [1366, 329] on div "Next slide" at bounding box center [1364, 333] width 42 height 42
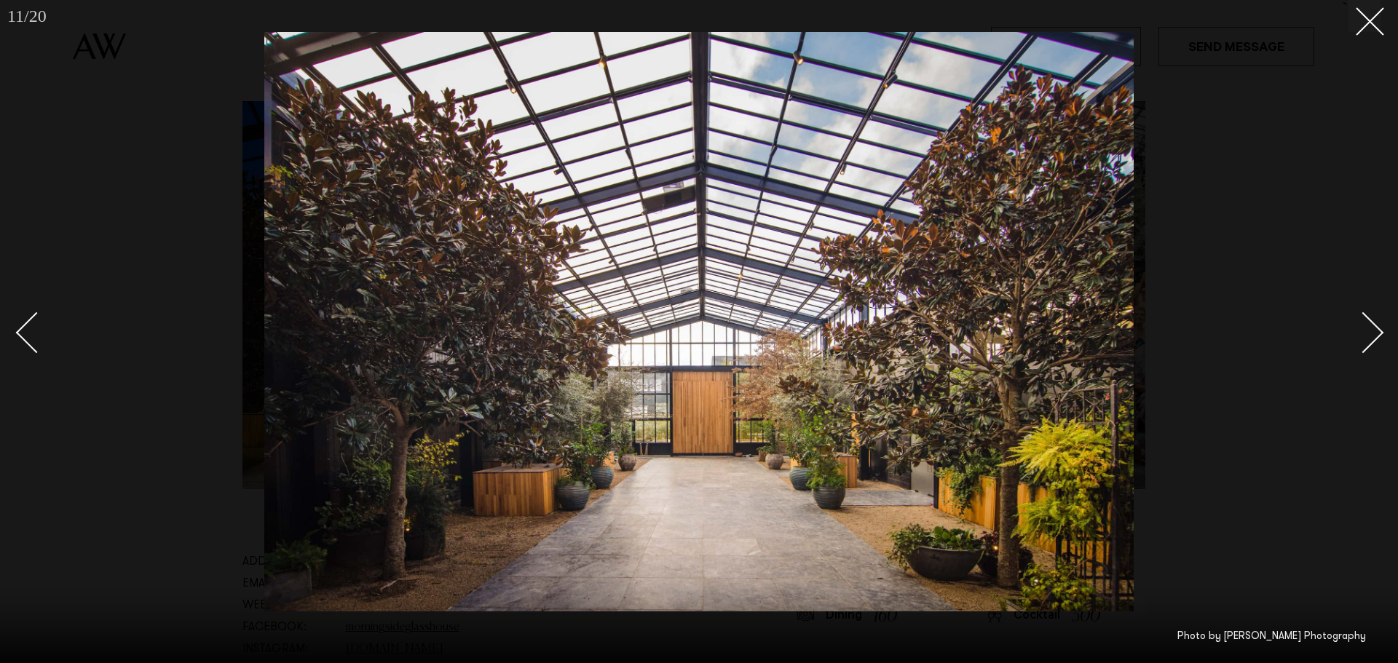
click at [1366, 329] on div "Next slide" at bounding box center [1364, 333] width 42 height 42
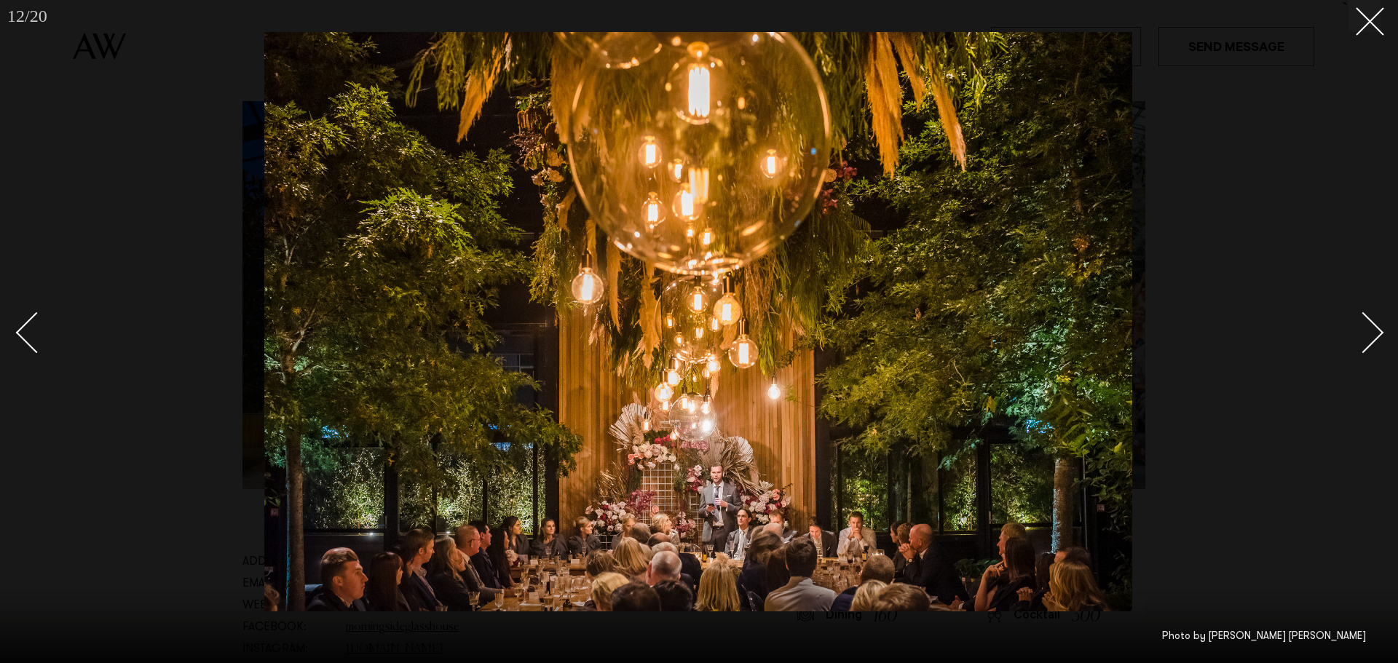
click at [1366, 329] on div "Next slide" at bounding box center [1364, 333] width 42 height 42
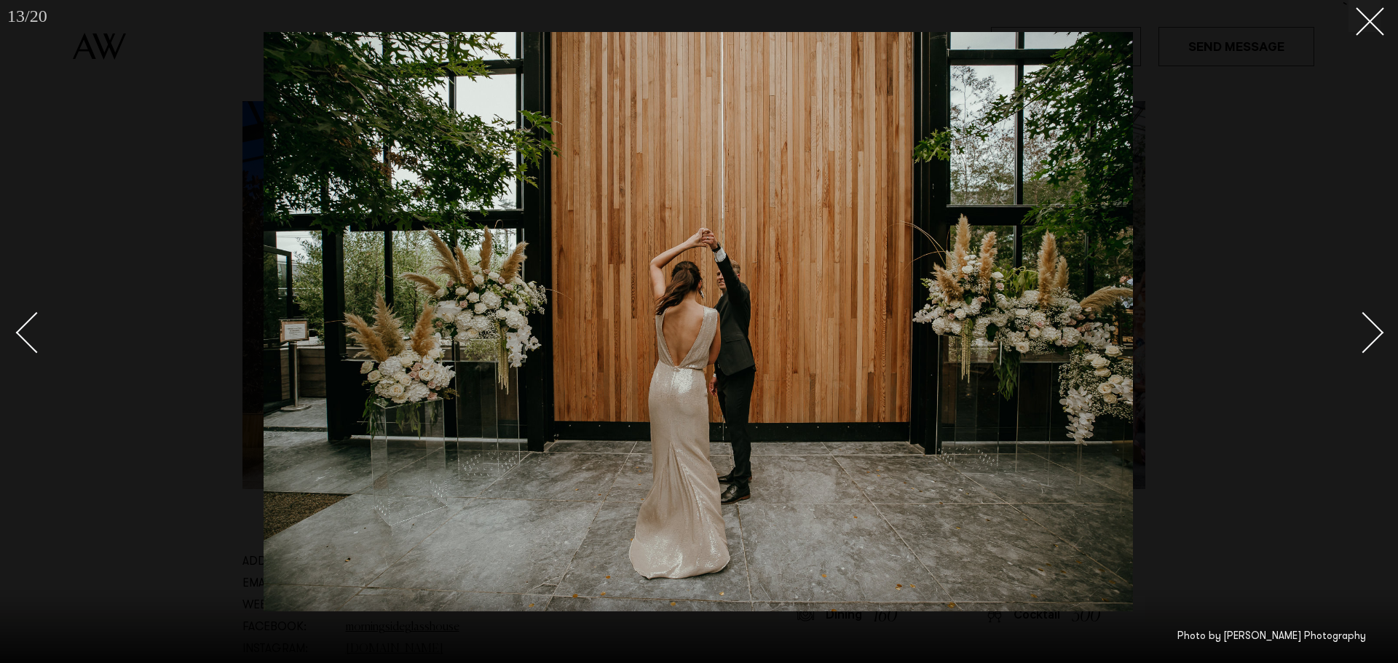
click at [1366, 329] on div "Next slide" at bounding box center [1364, 333] width 42 height 42
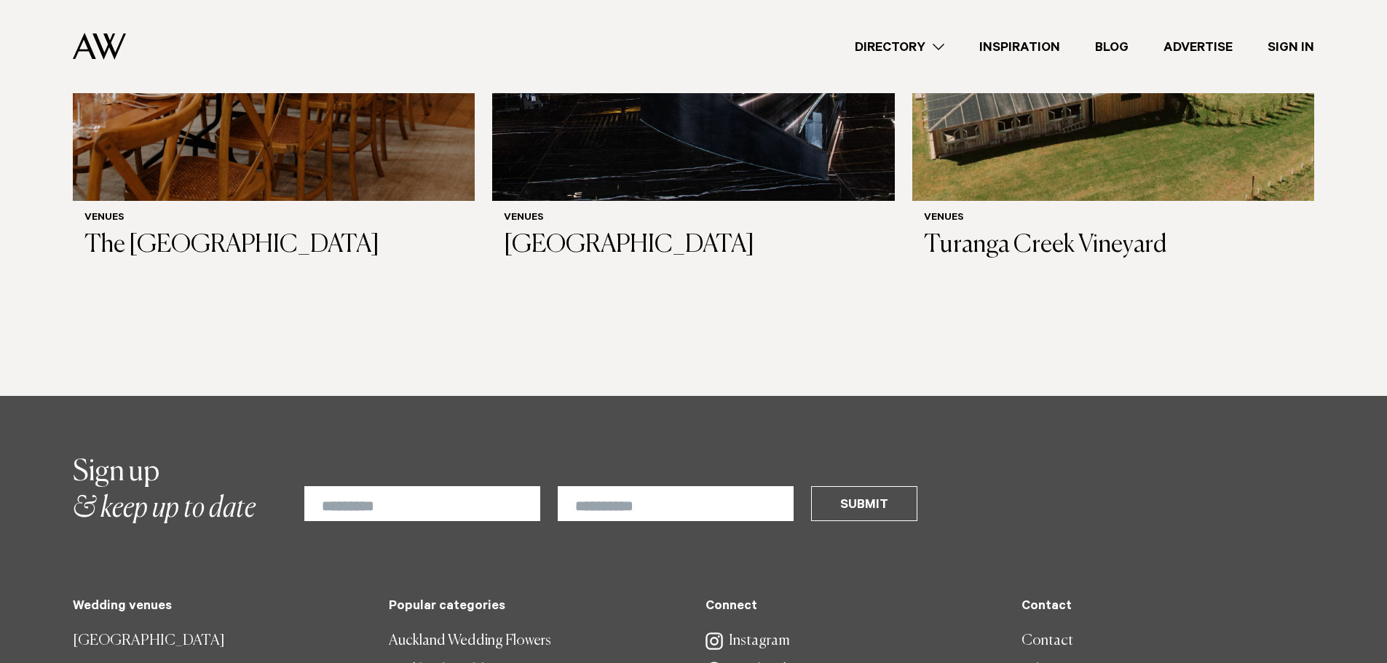
scroll to position [9697, 0]
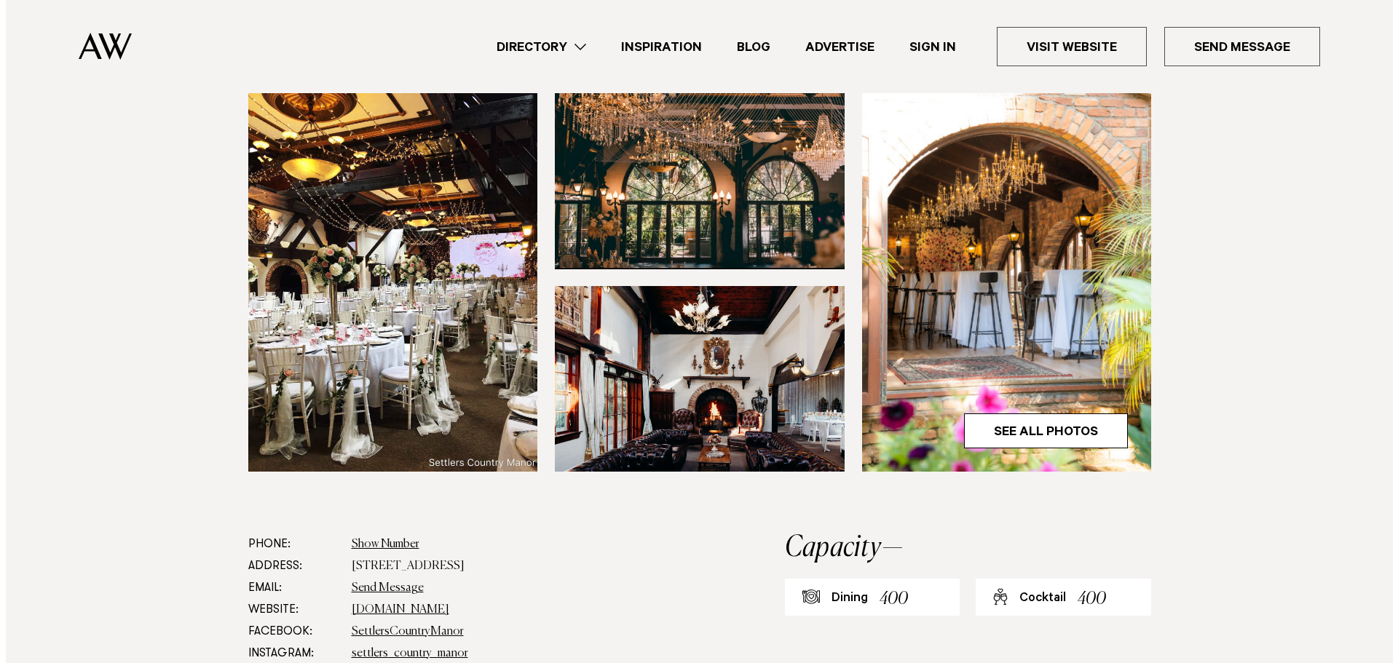
scroll to position [437, 0]
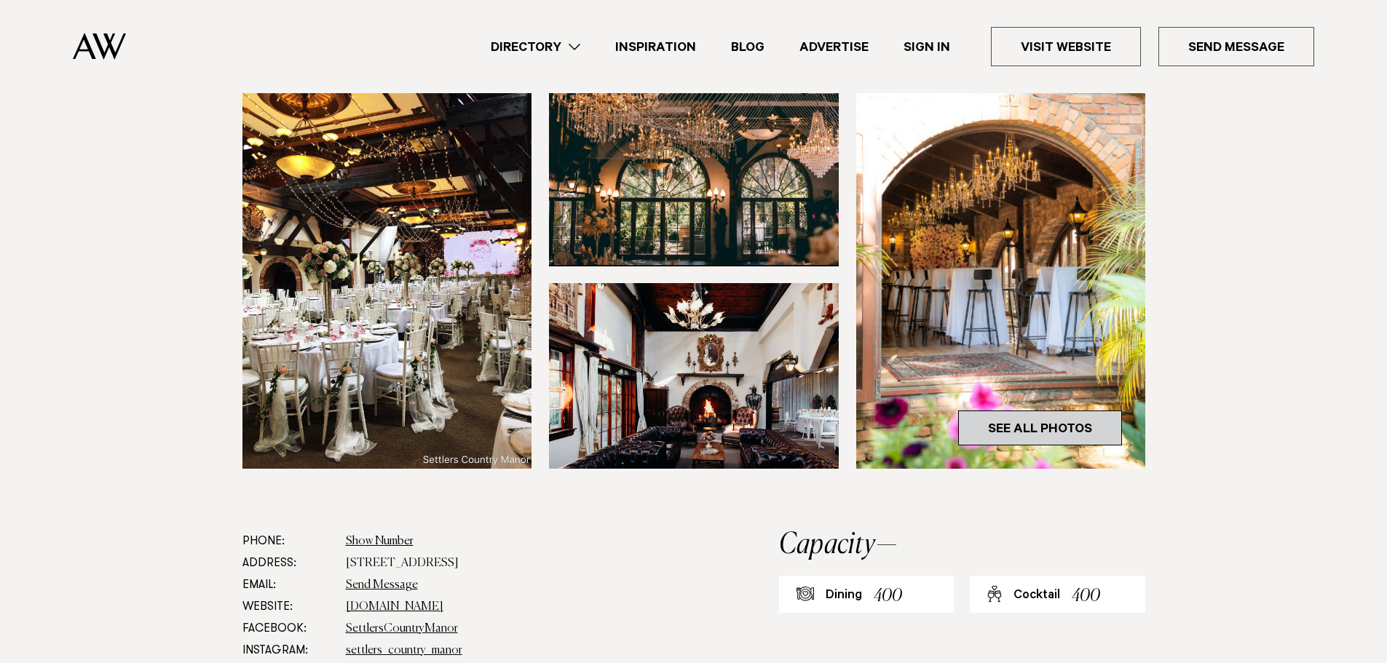
click at [1049, 411] on link "See All Photos" at bounding box center [1040, 428] width 164 height 35
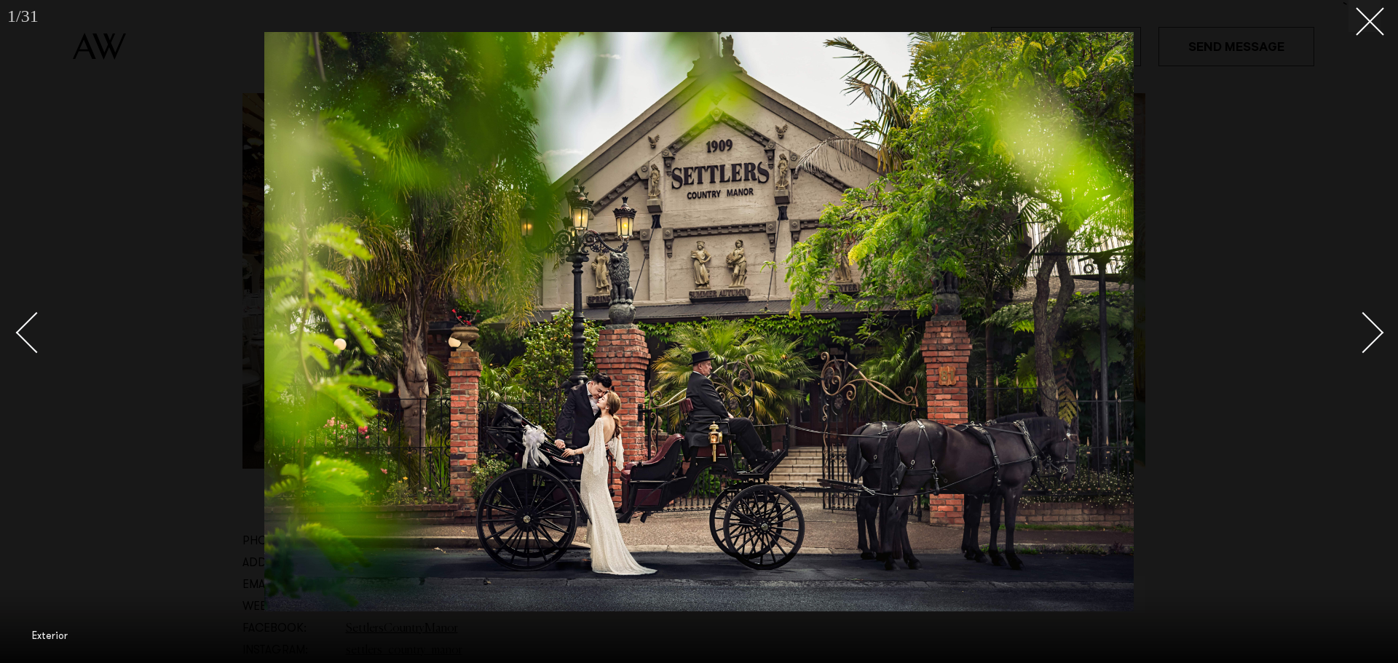
click at [1361, 338] on div "Next slide" at bounding box center [1364, 333] width 42 height 42
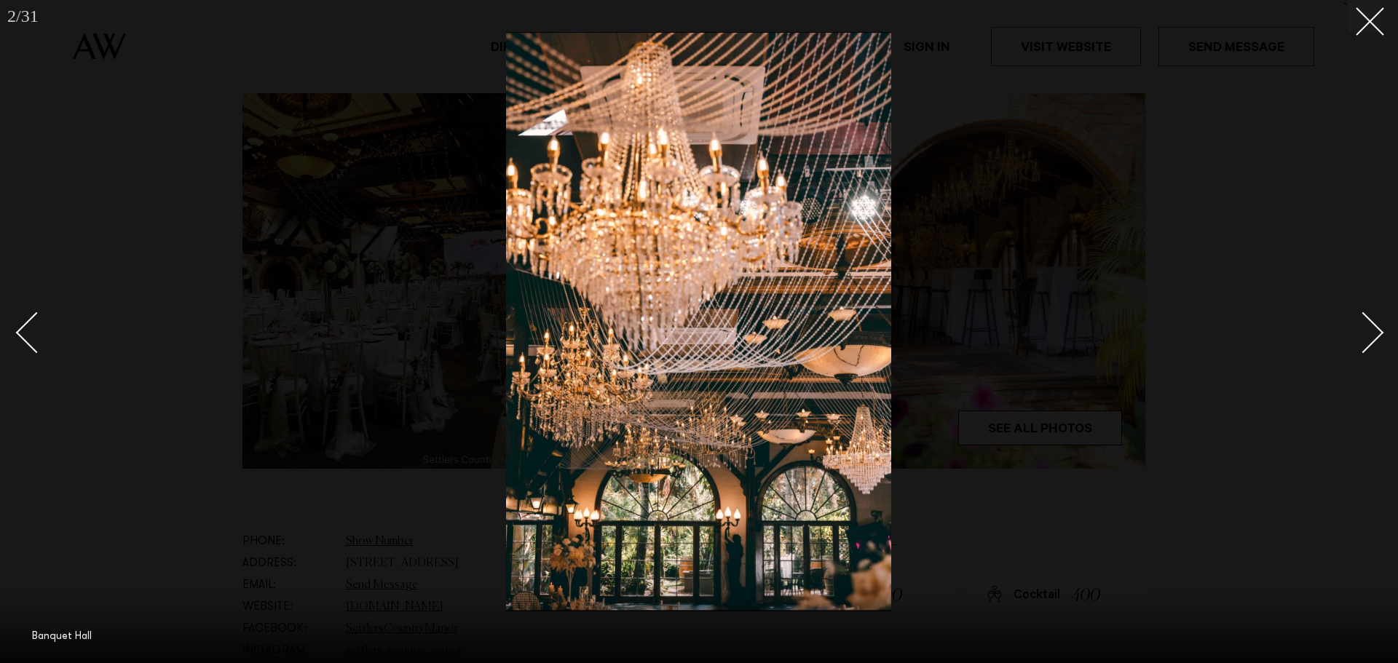
click at [1364, 333] on div "Next slide" at bounding box center [1364, 333] width 42 height 42
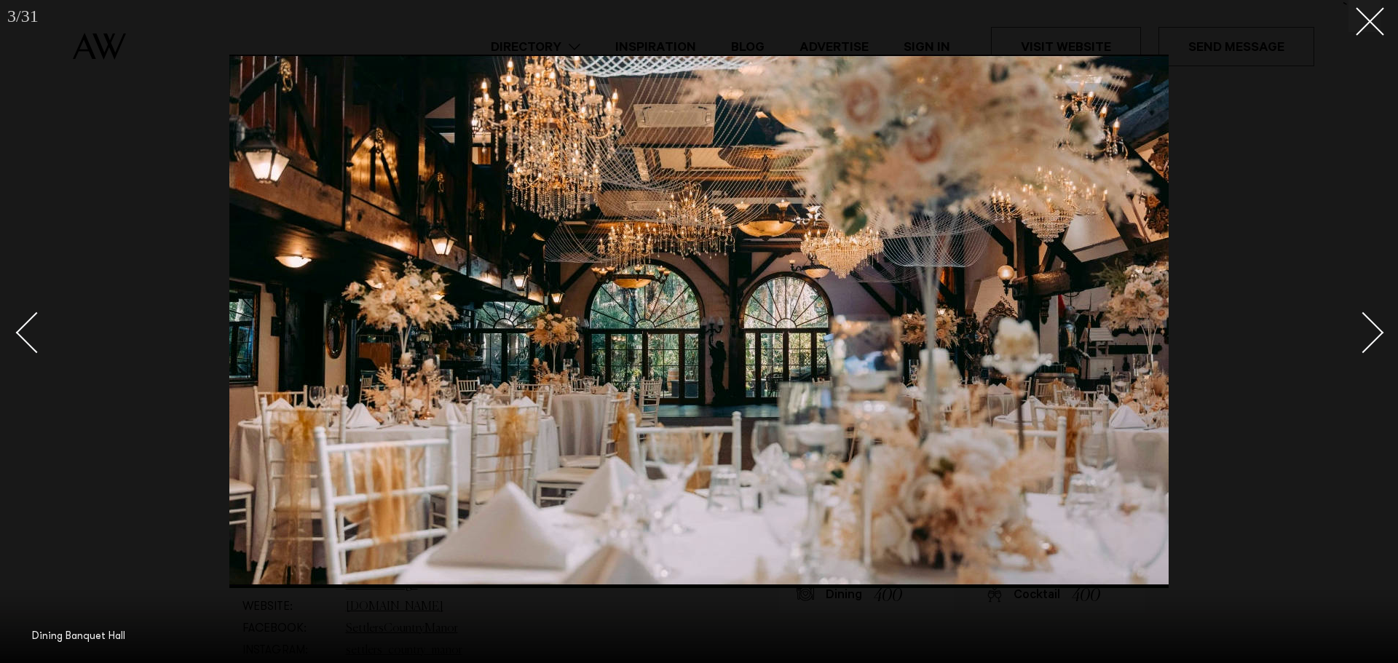
click at [1364, 333] on div "Next slide" at bounding box center [1364, 333] width 42 height 42
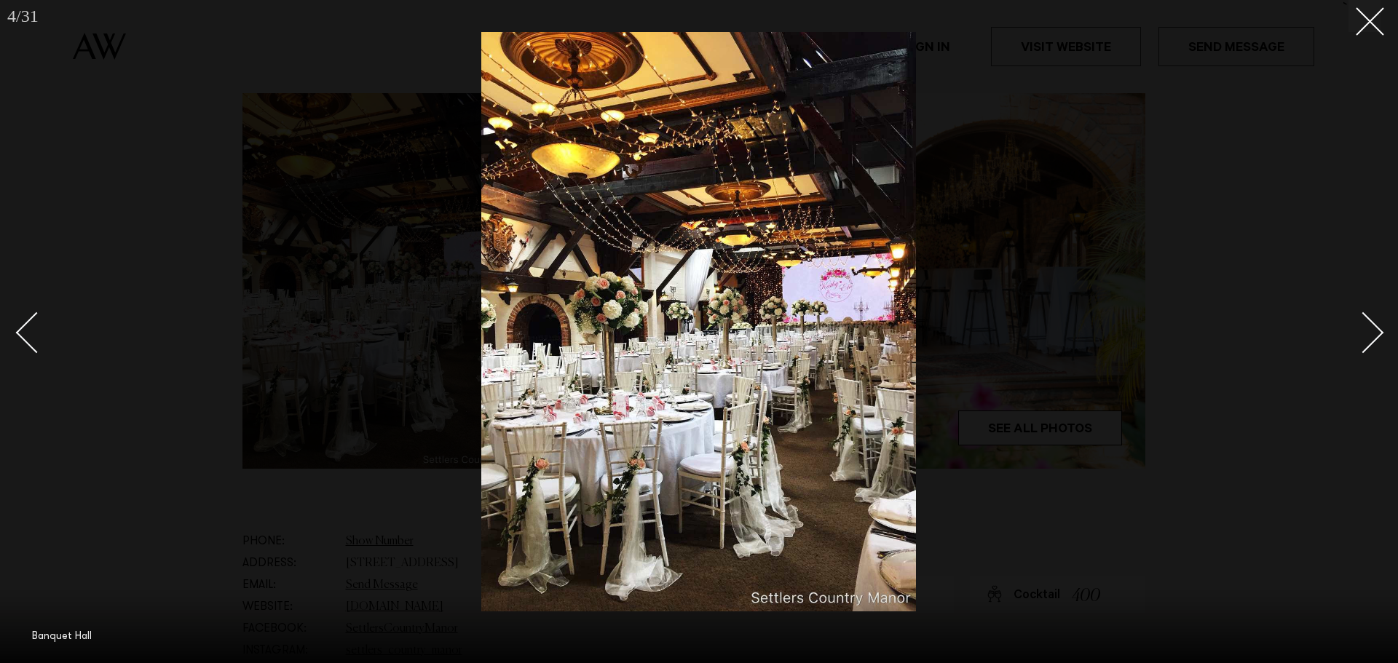
click at [1364, 333] on div "Next slide" at bounding box center [1364, 333] width 42 height 42
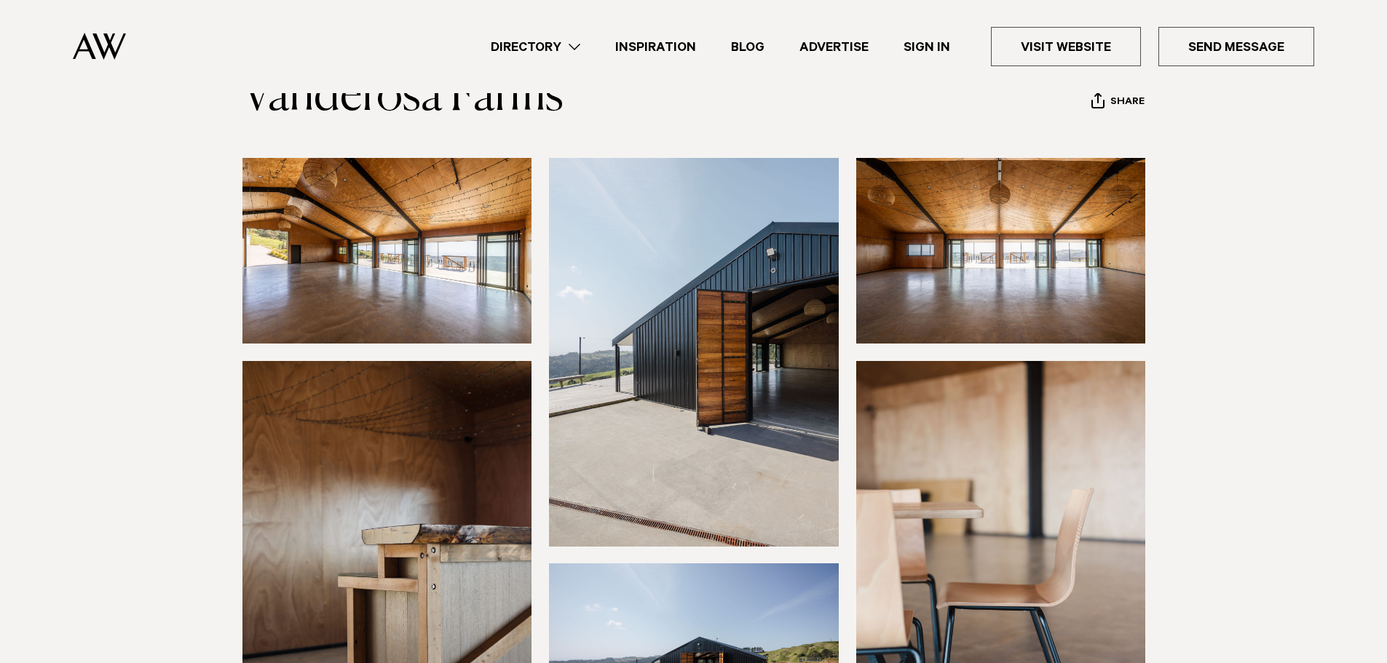
scroll to position [364, 0]
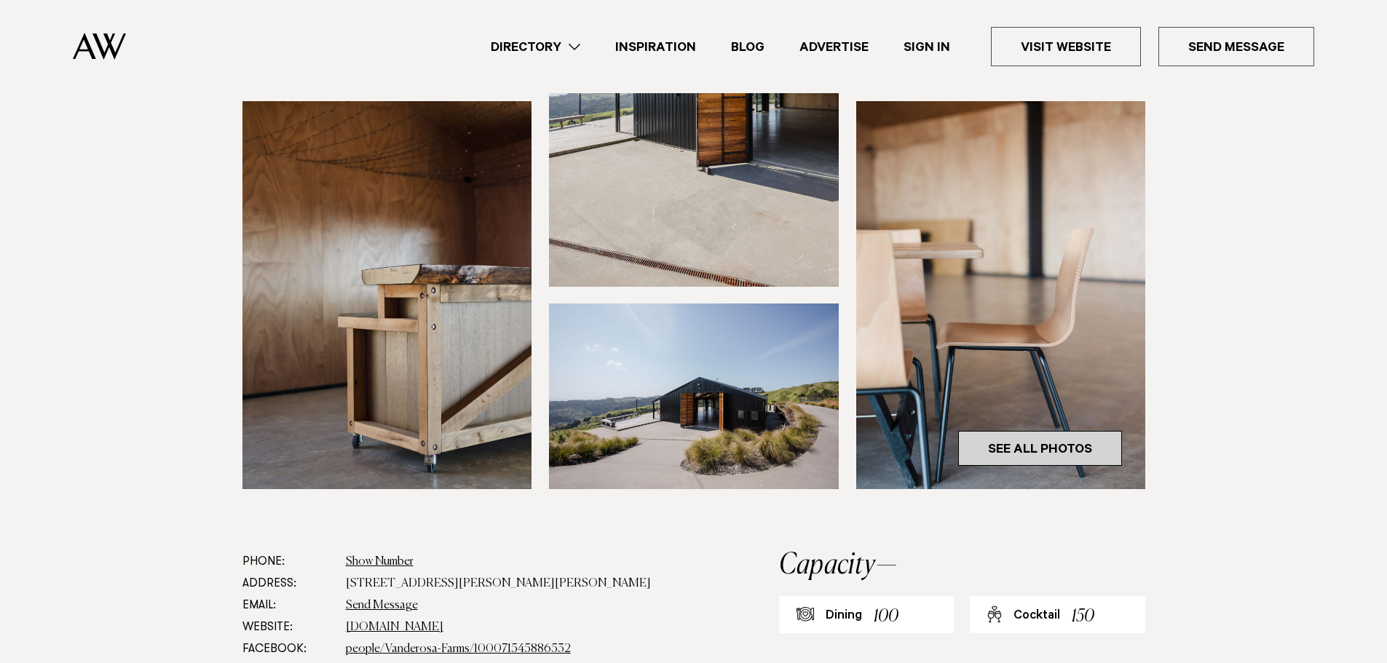
click at [981, 440] on link "See All Photos" at bounding box center [1040, 448] width 164 height 35
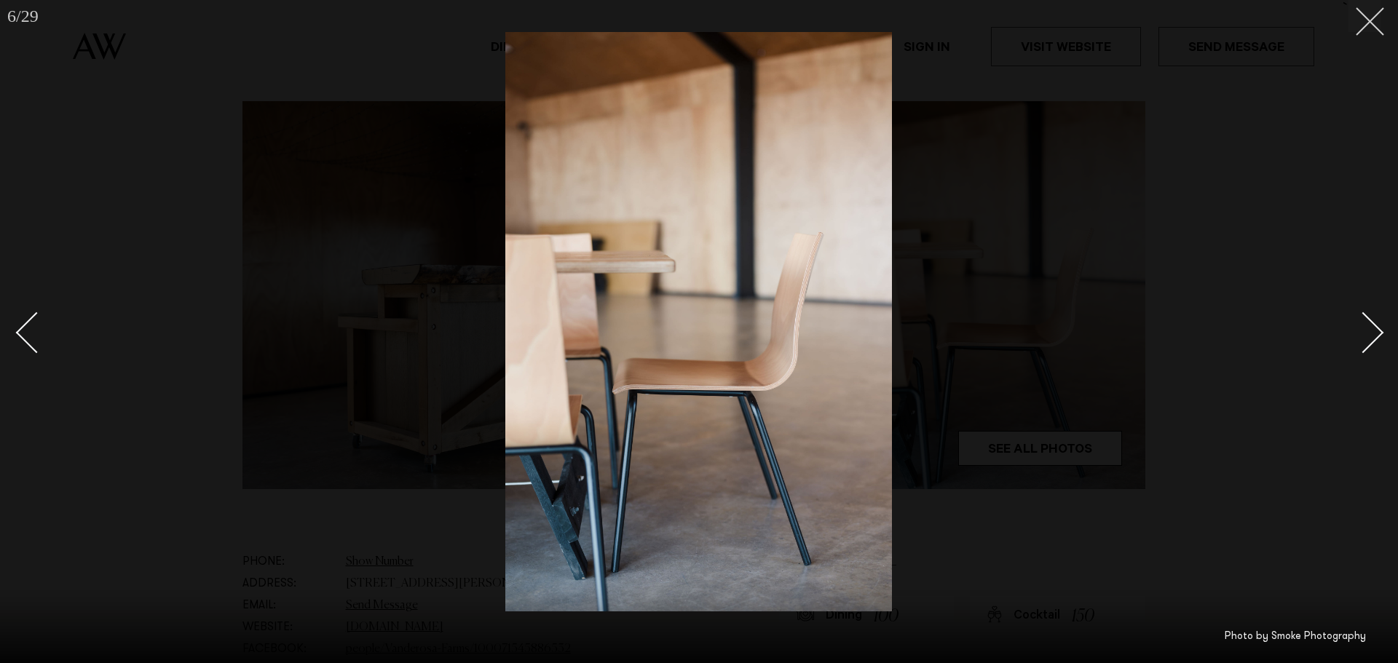
click at [1370, 25] on button at bounding box center [1364, 16] width 32 height 32
